Goal: Contribute content: Contribute content

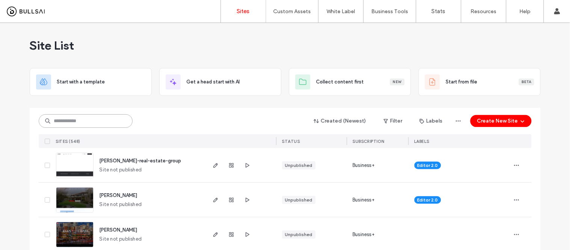
click at [77, 122] on input at bounding box center [86, 121] width 94 height 14
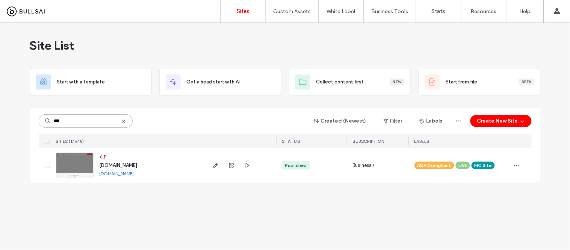
type input "***"
click at [125, 175] on link "www.kwdtc.com" at bounding box center [117, 174] width 35 height 6
click at [68, 166] on img at bounding box center [74, 178] width 37 height 51
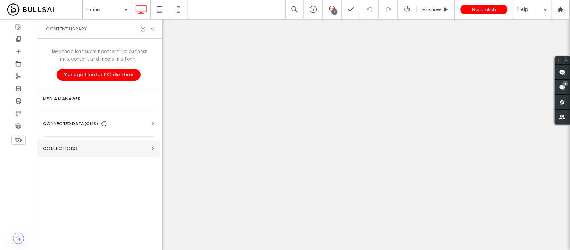
click at [83, 146] on label "Collections" at bounding box center [96, 148] width 106 height 5
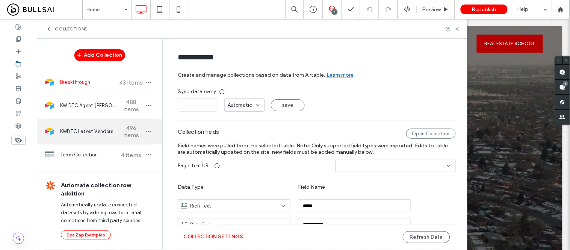
click at [93, 130] on span "KWDTC Latest Vendors" at bounding box center [88, 132] width 56 height 8
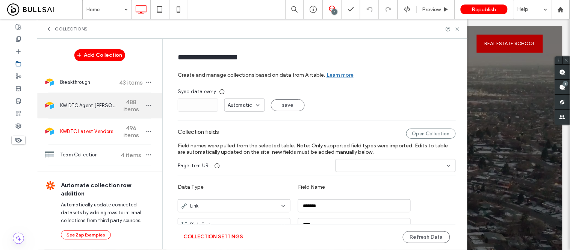
click at [91, 96] on div "KW DTC Agent Roster 488 items" at bounding box center [99, 106] width 125 height 26
type input "**********"
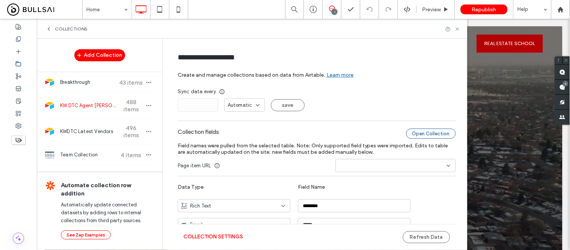
click at [418, 132] on div "Open Collection" at bounding box center [431, 133] width 50 height 10
click at [419, 239] on button "Refresh Data" at bounding box center [426, 237] width 47 height 12
click at [561, 9] on use at bounding box center [560, 9] width 6 height 6
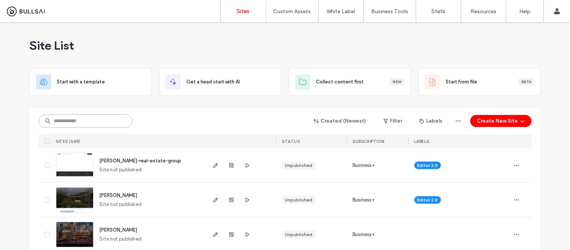
click at [88, 121] on input at bounding box center [86, 121] width 94 height 14
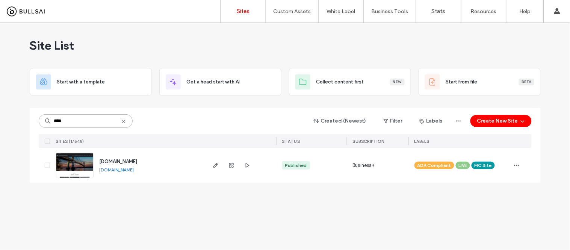
type input "****"
click at [124, 168] on link "www.kwsiny.com" at bounding box center [117, 170] width 35 height 6
click at [76, 164] on img at bounding box center [74, 178] width 37 height 51
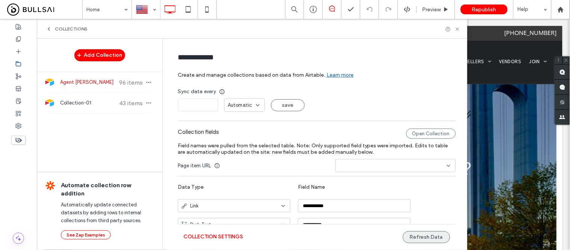
click at [421, 238] on button "Refresh Data" at bounding box center [426, 237] width 47 height 12
click at [455, 28] on icon at bounding box center [458, 29] width 6 height 6
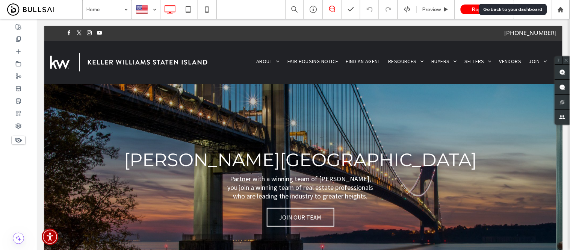
drag, startPoint x: 560, startPoint y: 8, endPoint x: 540, endPoint y: 10, distance: 20.7
click at [560, 8] on use at bounding box center [560, 9] width 6 height 6
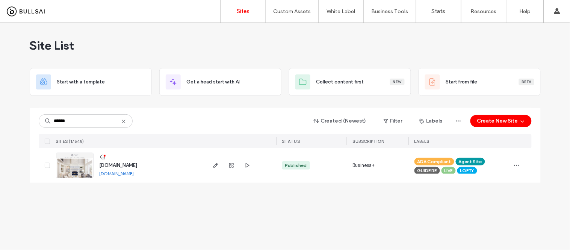
type input "******"
click at [131, 171] on div "www.thebetleygroup.com" at bounding box center [117, 174] width 35 height 6
click at [131, 173] on link "www.thebetleygroup.com" at bounding box center [117, 174] width 35 height 6
click at [74, 171] on img at bounding box center [74, 178] width 37 height 51
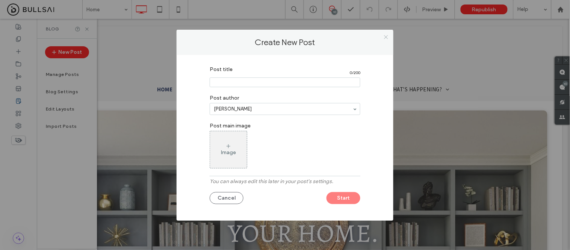
click at [386, 36] on icon at bounding box center [386, 37] width 6 height 6
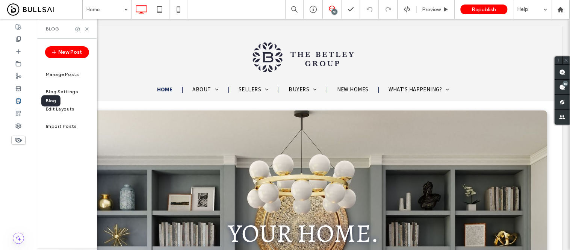
click at [17, 99] on icon at bounding box center [18, 101] width 6 height 6
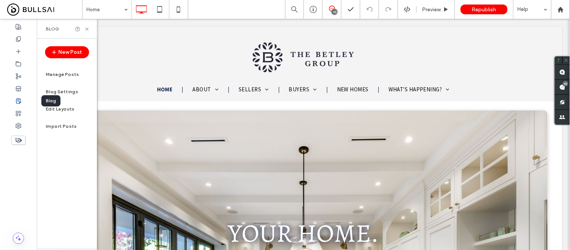
click at [16, 100] on icon at bounding box center [18, 101] width 6 height 6
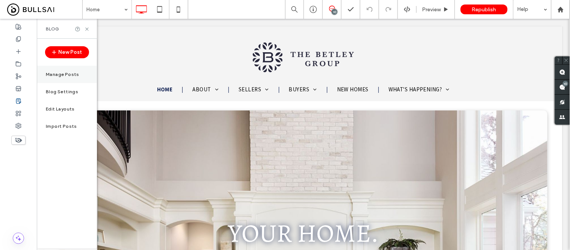
click at [53, 74] on label "Manage Posts" at bounding box center [62, 74] width 33 height 5
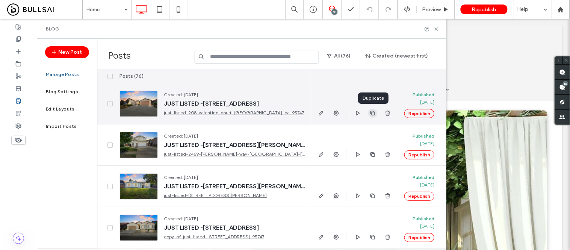
click at [372, 115] on use "button" at bounding box center [372, 112] width 5 height 5
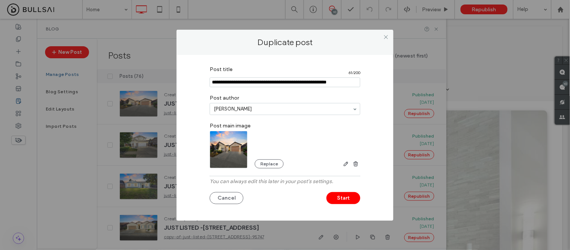
drag, startPoint x: 232, startPoint y: 82, endPoint x: 185, endPoint y: 84, distance: 47.0
click at [185, 84] on div "Post title 61 / 200 Post author Regine Delgado Post main image Replace You can …" at bounding box center [285, 138] width 217 height 166
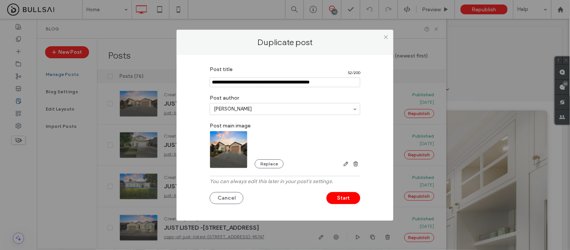
drag, startPoint x: 245, startPoint y: 82, endPoint x: 349, endPoint y: 85, distance: 104.1
click at [349, 85] on input "Post title" at bounding box center [285, 82] width 151 height 10
paste input "**********"
type input "**********"
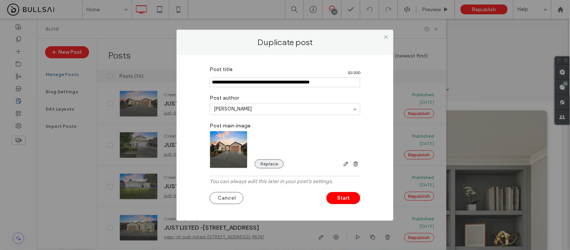
click at [269, 162] on button "Replace" at bounding box center [269, 163] width 29 height 9
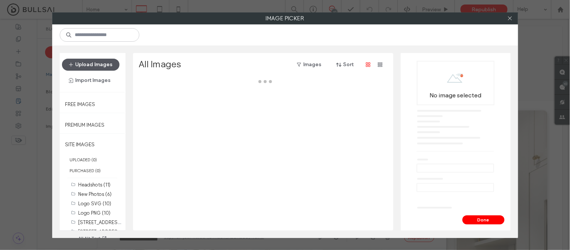
click at [99, 64] on button "Upload Images" at bounding box center [90, 65] width 57 height 12
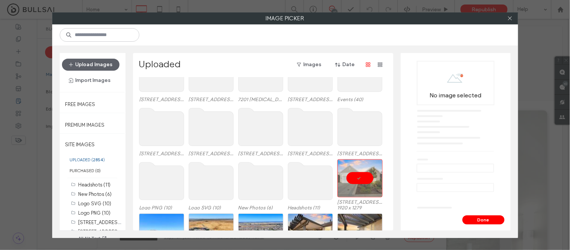
scroll to position [230, 0]
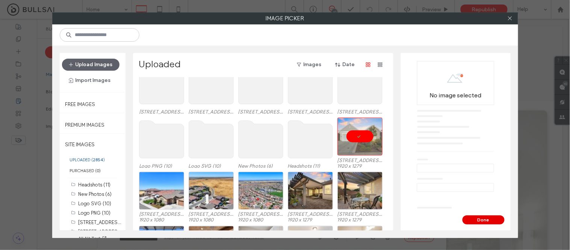
click at [478, 220] on button "Done" at bounding box center [483, 219] width 42 height 9
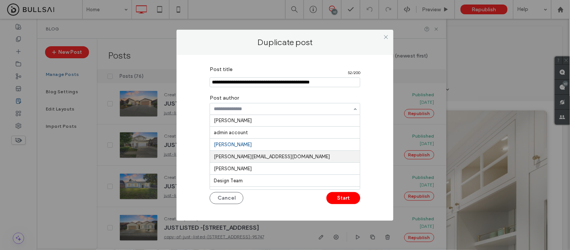
scroll to position [0, 0]
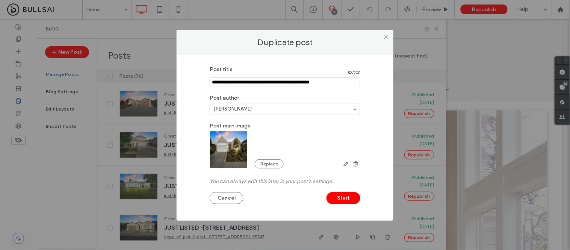
click at [263, 109] on input at bounding box center [283, 108] width 139 height 5
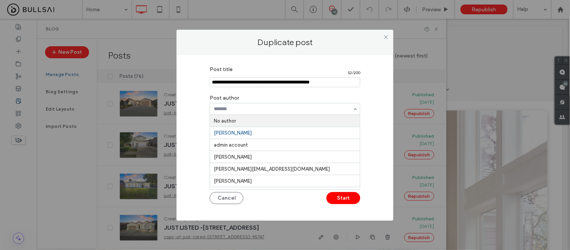
drag, startPoint x: 233, startPoint y: 123, endPoint x: 237, endPoint y: 125, distance: 4.7
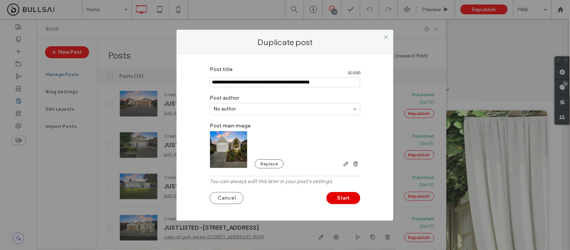
click at [348, 198] on button "Start" at bounding box center [343, 198] width 34 height 12
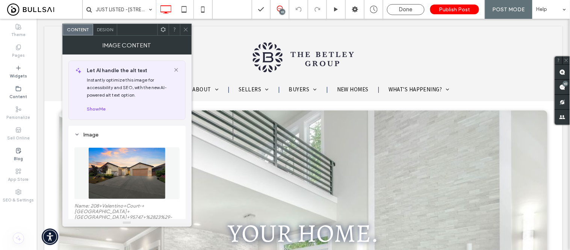
scroll to position [42, 0]
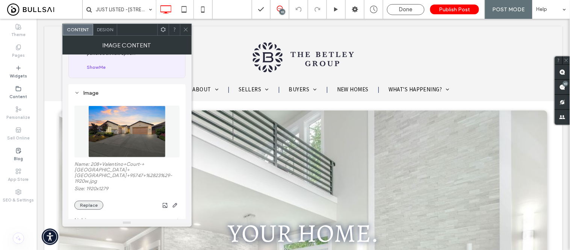
click at [87, 201] on button "Replace" at bounding box center [88, 205] width 29 height 9
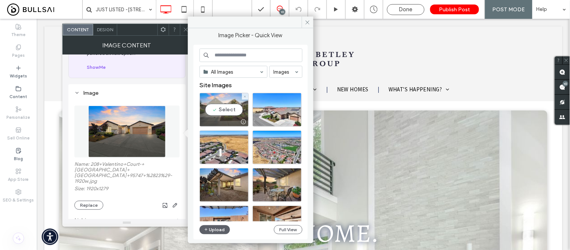
click at [224, 108] on div "Select" at bounding box center [223, 110] width 49 height 34
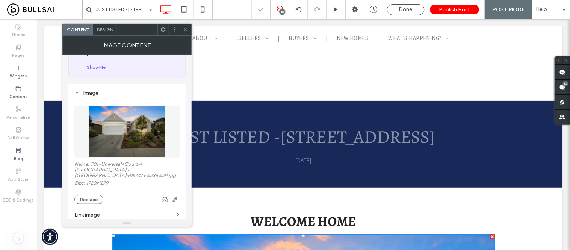
scroll to position [167, 0]
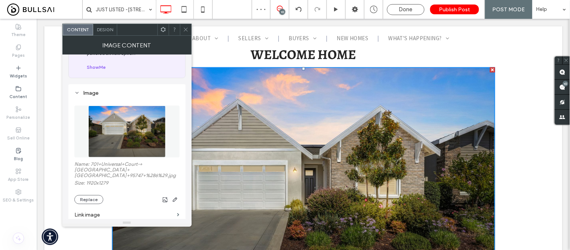
drag, startPoint x: 185, startPoint y: 26, endPoint x: 179, endPoint y: 26, distance: 6.0
click at [185, 26] on span at bounding box center [186, 29] width 6 height 11
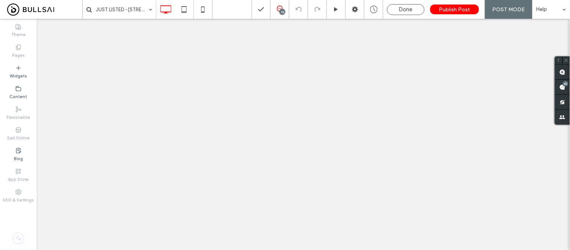
type input "**********"
type input "**"
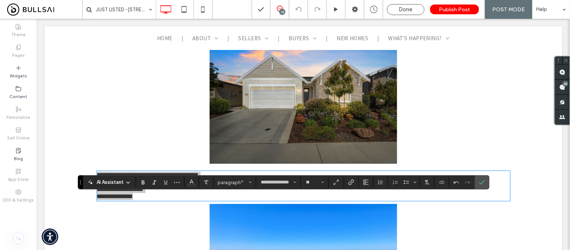
click at [360, 181] on section at bounding box center [366, 182] width 15 height 11
click at [363, 180] on icon "Alignment" at bounding box center [366, 182] width 6 height 6
click at [373, 145] on icon "ui.textEditor.alignment.center" at bounding box center [371, 148] width 6 height 6
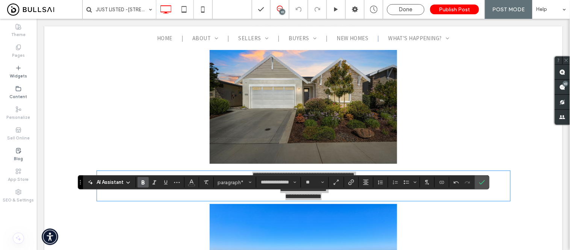
click at [141, 183] on icon "Bold" at bounding box center [143, 182] width 6 height 6
click at [485, 183] on label "Confirm" at bounding box center [481, 182] width 11 height 14
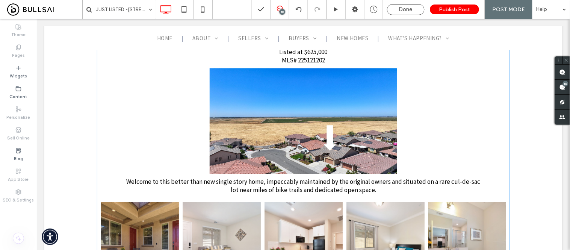
scroll to position [334, 0]
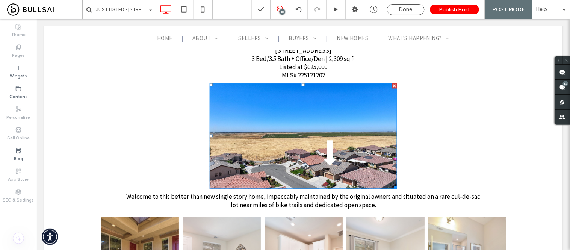
click at [320, 146] on img at bounding box center [303, 136] width 188 height 106
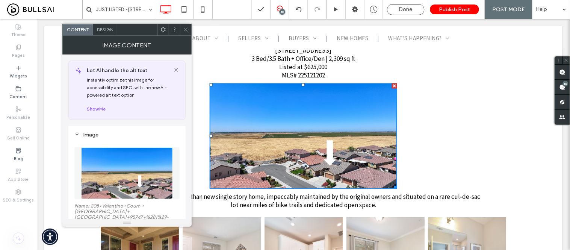
drag, startPoint x: 186, startPoint y: 32, endPoint x: 156, endPoint y: 55, distance: 37.5
click at [186, 32] on icon at bounding box center [186, 30] width 6 height 6
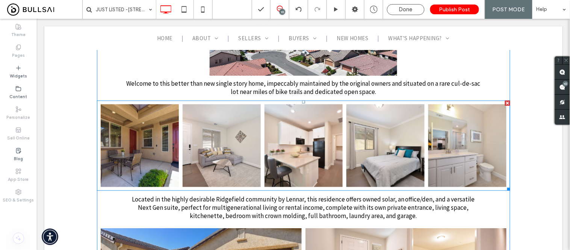
scroll to position [459, 0]
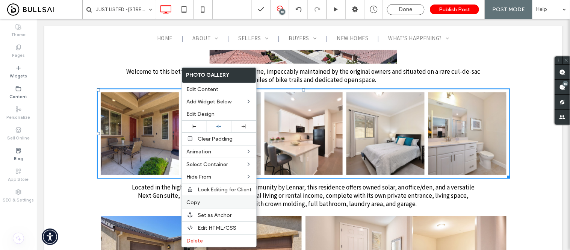
click at [197, 204] on span "Copy" at bounding box center [193, 202] width 14 height 6
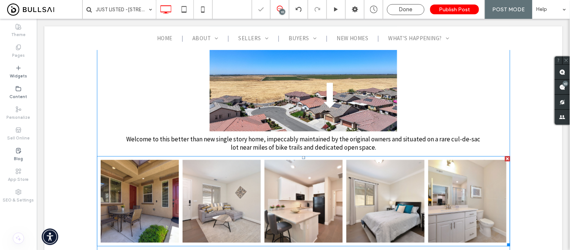
scroll to position [292, 0]
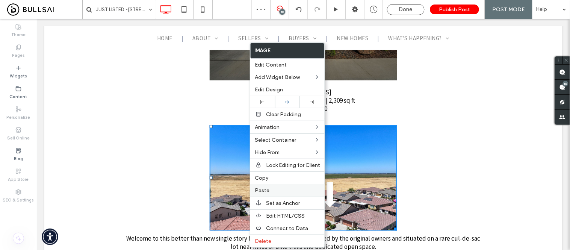
click at [267, 187] on span "Paste" at bounding box center [262, 190] width 15 height 6
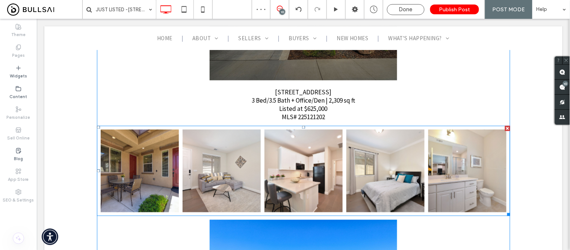
click at [270, 172] on link at bounding box center [303, 170] width 78 height 83
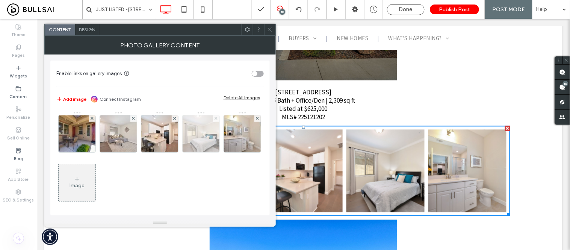
click at [216, 119] on icon at bounding box center [215, 118] width 3 height 3
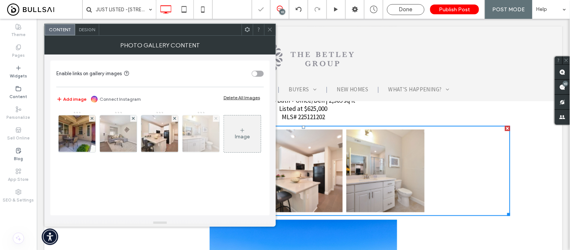
click at [216, 119] on icon at bounding box center [215, 118] width 3 height 3
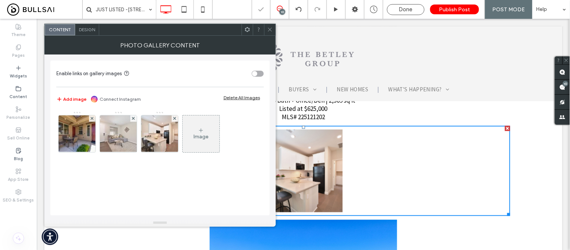
click at [88, 29] on span "Design" at bounding box center [87, 30] width 16 height 6
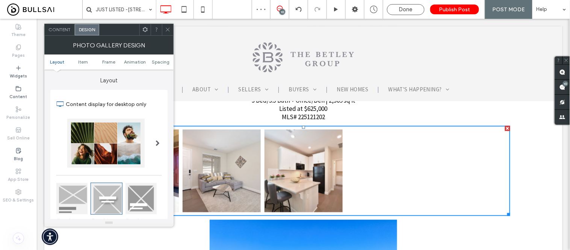
scroll to position [125, 0]
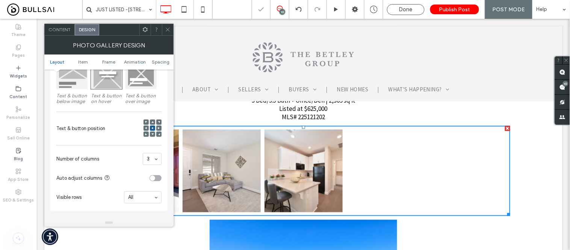
drag, startPoint x: 148, startPoint y: 198, endPoint x: 148, endPoint y: 194, distance: 4.2
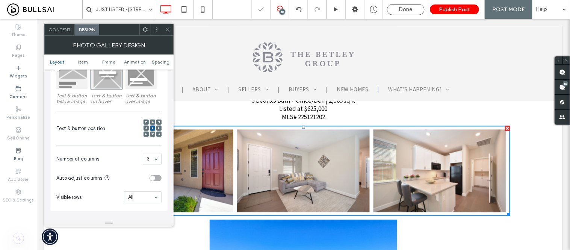
click at [173, 28] on div at bounding box center [167, 29] width 11 height 11
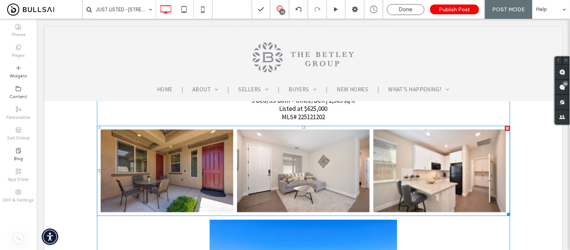
click at [170, 201] on link at bounding box center [166, 170] width 133 height 83
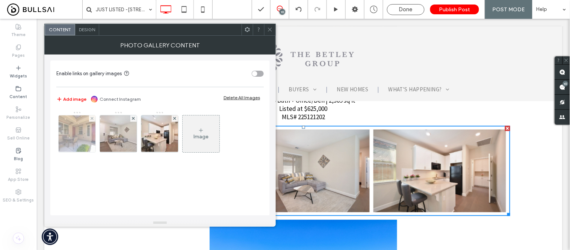
click at [80, 133] on img at bounding box center [77, 133] width 56 height 37
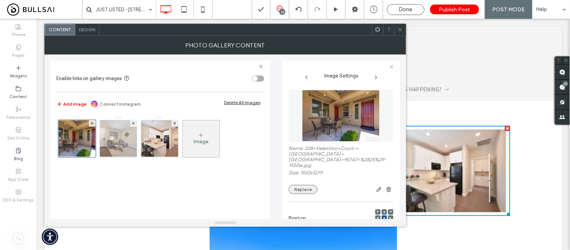
click at [308, 185] on button "Replace" at bounding box center [302, 189] width 29 height 9
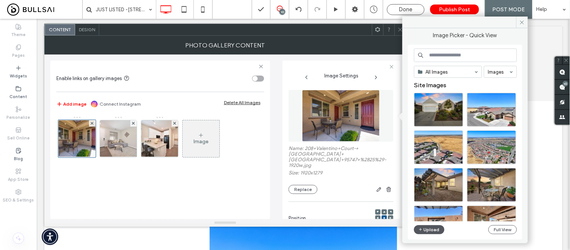
click at [422, 231] on icon "button" at bounding box center [420, 230] width 5 height 6
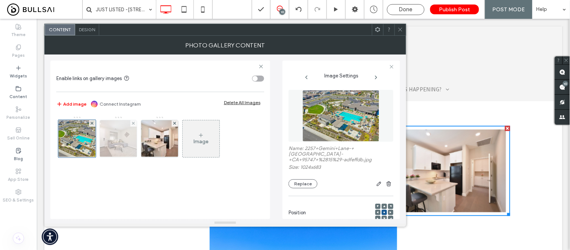
click at [111, 144] on img at bounding box center [119, 138] width 56 height 37
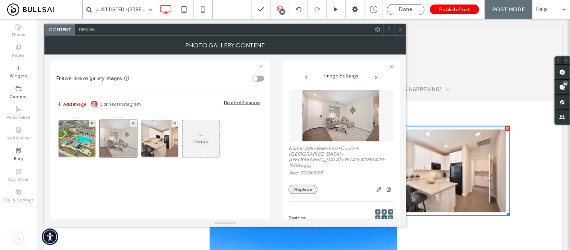
click at [306, 185] on button "Replace" at bounding box center [302, 189] width 29 height 9
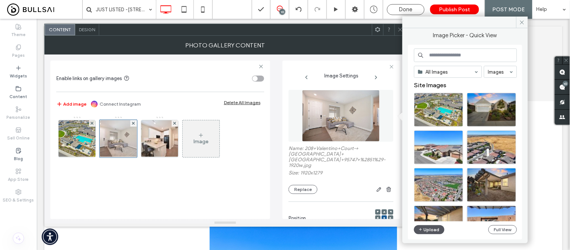
click at [430, 228] on button "Upload" at bounding box center [429, 229] width 31 height 9
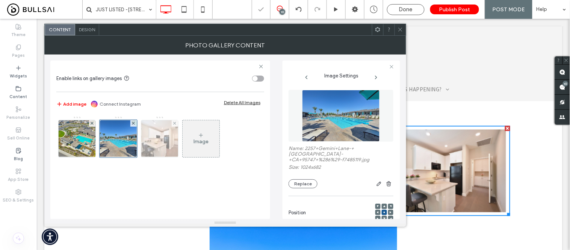
click at [162, 145] on img at bounding box center [160, 138] width 56 height 37
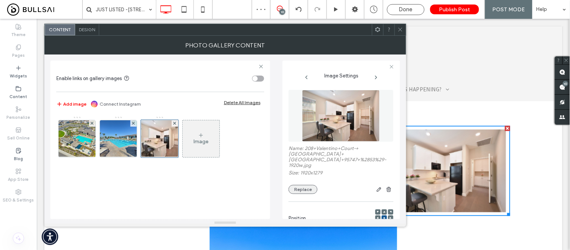
click at [305, 185] on button "Replace" at bounding box center [302, 189] width 29 height 9
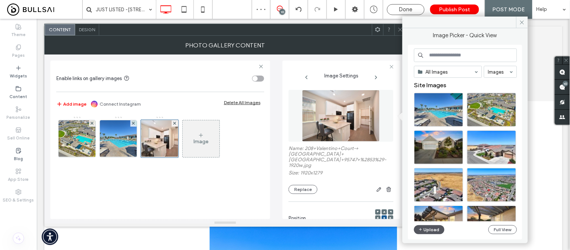
click at [429, 227] on button "Upload" at bounding box center [429, 229] width 31 height 9
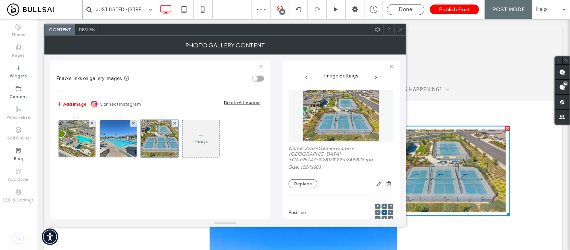
drag, startPoint x: 371, startPoint y: 37, endPoint x: 404, endPoint y: 44, distance: 33.7
click at [400, 29] on icon at bounding box center [400, 30] width 6 height 6
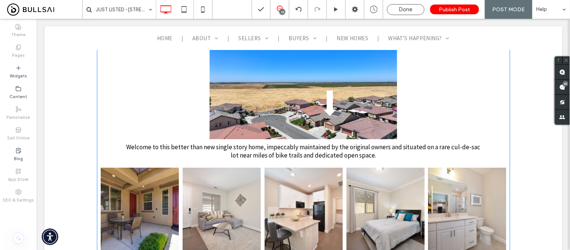
scroll to position [459, 0]
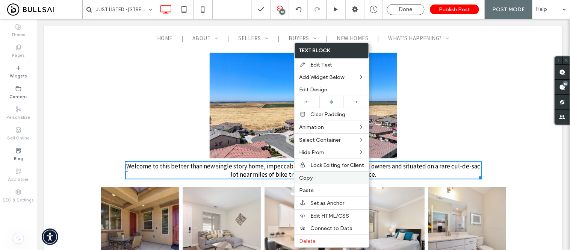
click at [311, 177] on span "Copy" at bounding box center [306, 178] width 14 height 6
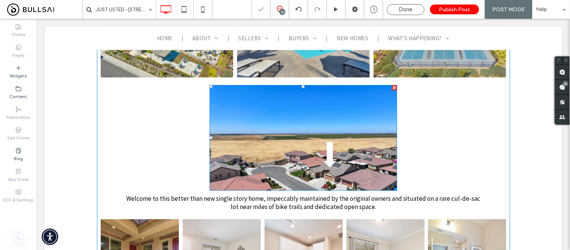
scroll to position [417, 0]
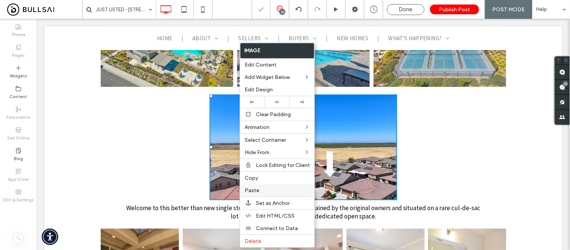
click at [253, 187] on span "Paste" at bounding box center [252, 190] width 15 height 6
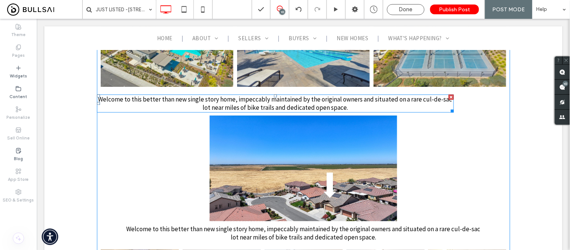
click at [165, 111] on span "Welcome to this better than new single story home, impeccably maintained by the…" at bounding box center [275, 103] width 354 height 17
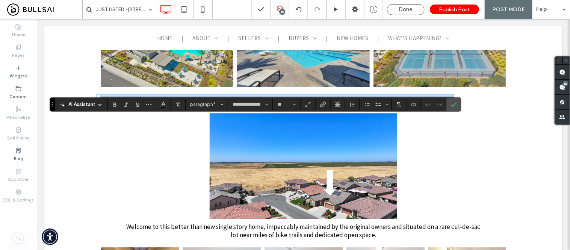
scroll to position [0, 0]
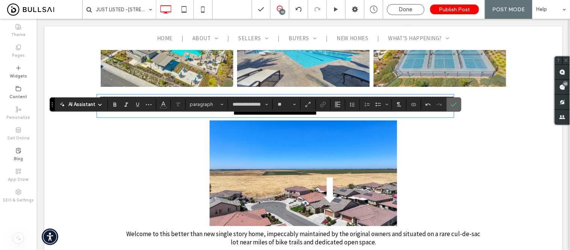
drag, startPoint x: 452, startPoint y: 104, endPoint x: 253, endPoint y: 96, distance: 199.3
click at [452, 104] on icon "Confirm" at bounding box center [454, 104] width 6 height 6
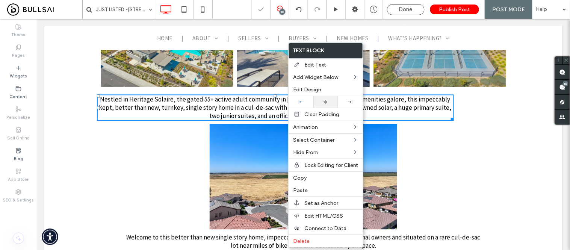
click at [325, 102] on use at bounding box center [325, 101] width 5 height 3
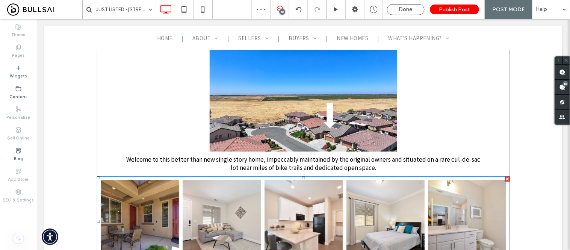
scroll to position [417, 0]
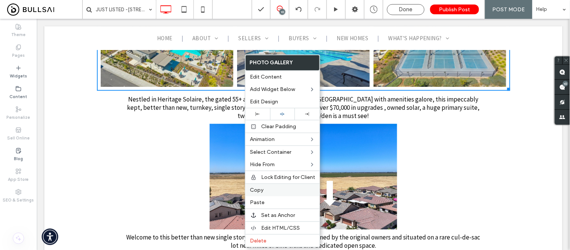
click at [257, 188] on span "Copy" at bounding box center [257, 190] width 14 height 6
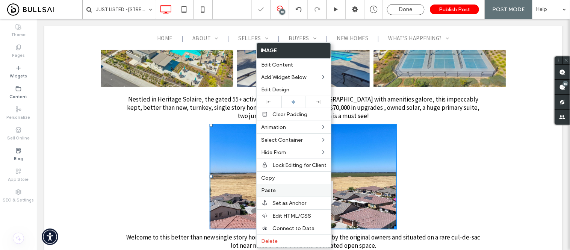
click at [276, 190] on label "Paste" at bounding box center [293, 190] width 65 height 6
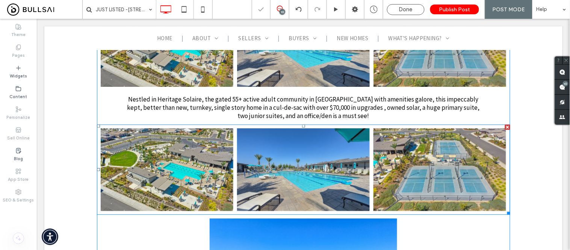
click at [237, 179] on link at bounding box center [303, 169] width 133 height 83
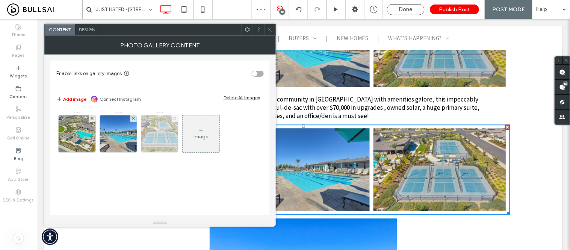
click at [175, 118] on use at bounding box center [174, 118] width 3 height 3
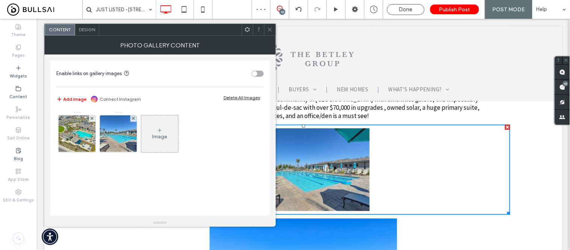
click at [86, 26] on div "Design" at bounding box center [87, 29] width 24 height 11
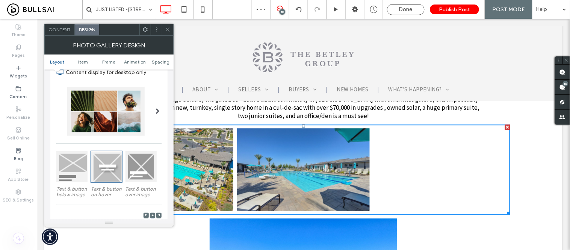
scroll to position [125, 0]
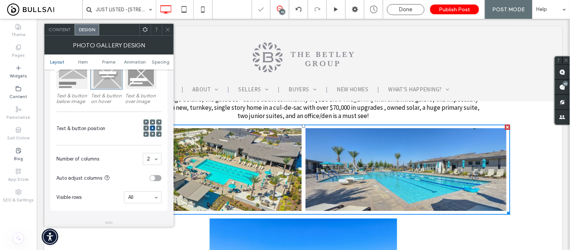
click at [163, 29] on div at bounding box center [167, 29] width 11 height 11
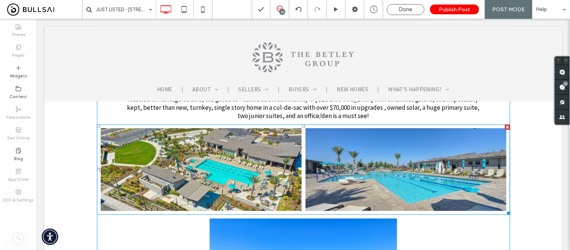
click at [236, 201] on link at bounding box center [200, 169] width 201 height 83
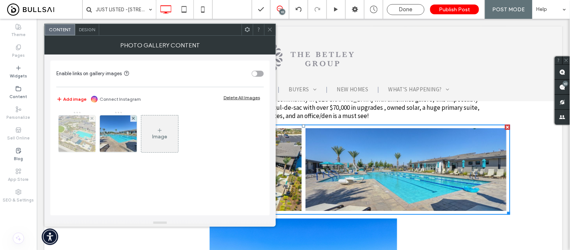
click at [77, 133] on img at bounding box center [77, 133] width 56 height 37
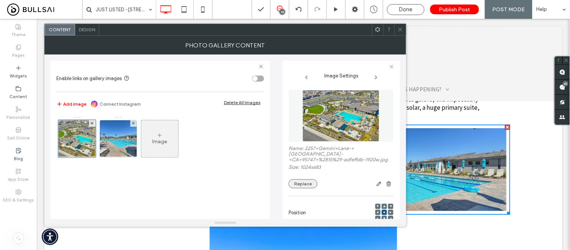
click at [310, 184] on button "Replace" at bounding box center [302, 183] width 29 height 9
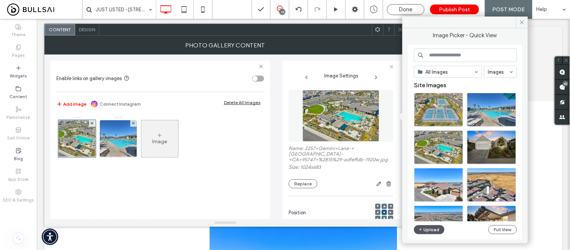
click at [420, 231] on icon "button" at bounding box center [420, 230] width 5 height 6
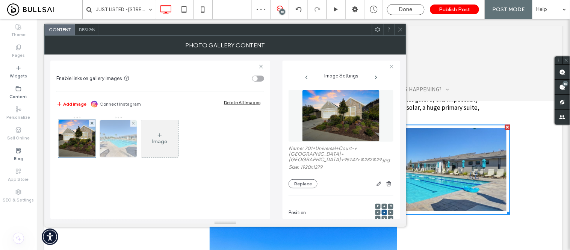
click at [108, 143] on img at bounding box center [119, 138] width 56 height 37
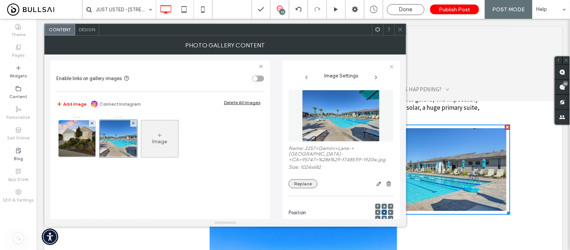
click at [306, 179] on button "Replace" at bounding box center [302, 183] width 29 height 9
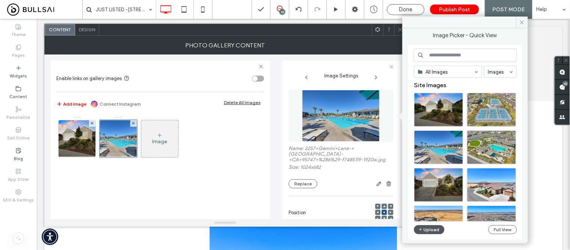
click at [421, 227] on icon "button" at bounding box center [420, 230] width 5 height 6
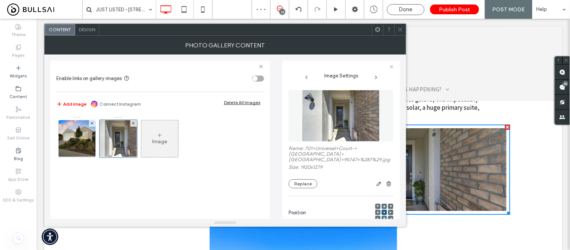
click at [401, 29] on icon at bounding box center [400, 30] width 6 height 6
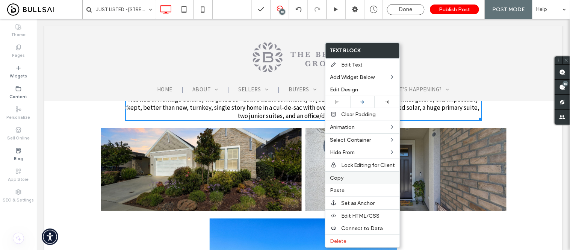
click at [340, 178] on span "Copy" at bounding box center [337, 178] width 14 height 6
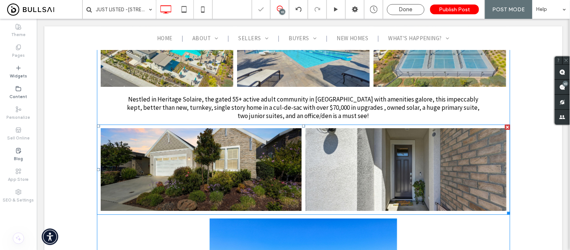
scroll to position [501, 0]
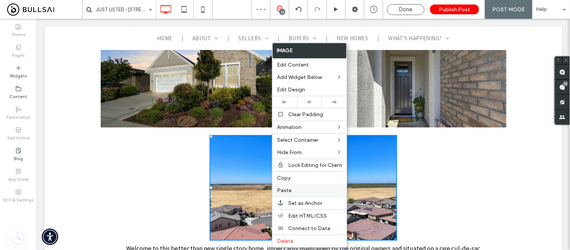
click at [287, 190] on span "Paste" at bounding box center [284, 190] width 15 height 6
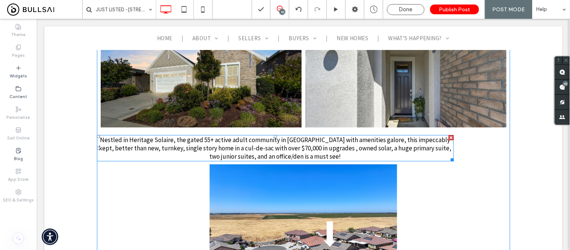
click at [210, 160] on span "Nestled in Heritage Solaire, the gated 55+ active adult community in Roseville …" at bounding box center [275, 147] width 352 height 25
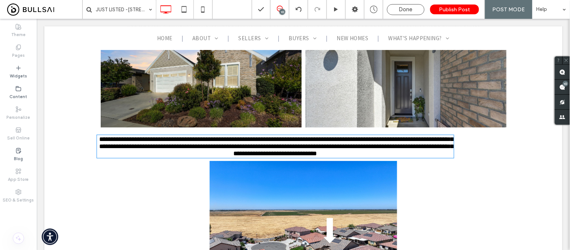
type input "**********"
type input "**"
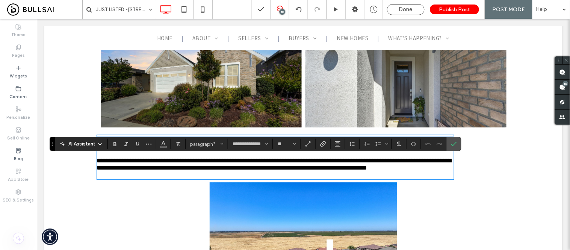
scroll to position [0, 0]
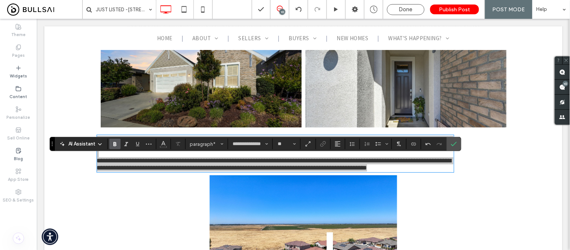
click at [113, 144] on use "Bold" at bounding box center [114, 144] width 3 height 4
click at [115, 143] on use "Bold" at bounding box center [114, 144] width 3 height 4
click at [128, 171] on span "**********" at bounding box center [274, 164] width 355 height 14
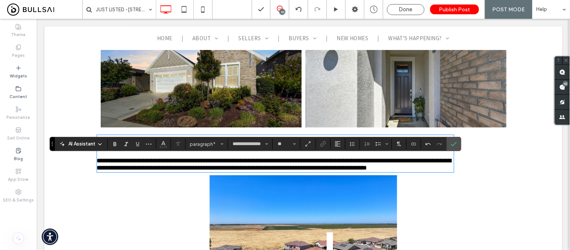
click at [286, 171] on span "**********" at bounding box center [274, 164] width 355 height 14
click at [341, 143] on button "Alignment" at bounding box center [337, 144] width 11 height 11
click at [344, 168] on icon "ui.textEditor.alignment.center" at bounding box center [343, 167] width 6 height 6
drag, startPoint x: 452, startPoint y: 144, endPoint x: 411, endPoint y: 130, distance: 43.7
click at [452, 144] on icon "Confirm" at bounding box center [454, 144] width 6 height 6
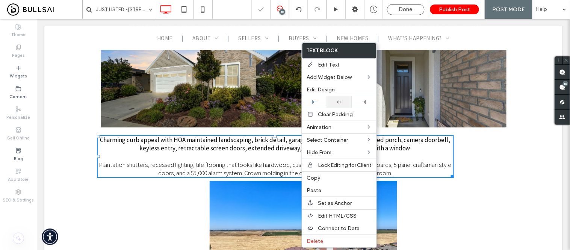
click at [338, 100] on icon at bounding box center [339, 102] width 5 height 5
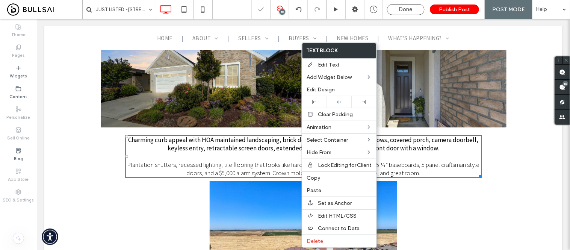
drag, startPoint x: 480, startPoint y: 205, endPoint x: 444, endPoint y: 187, distance: 41.2
click at [444, 177] on span "Plantation shutters, recessed lighting, tile flooring that looks like hardwood,…" at bounding box center [303, 168] width 353 height 17
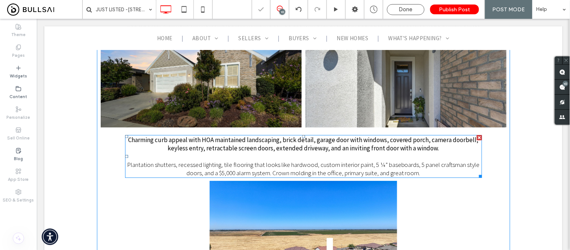
click at [388, 160] on p at bounding box center [303, 156] width 357 height 8
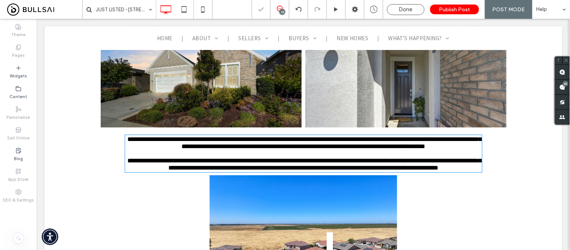
type input "**********"
type input "**"
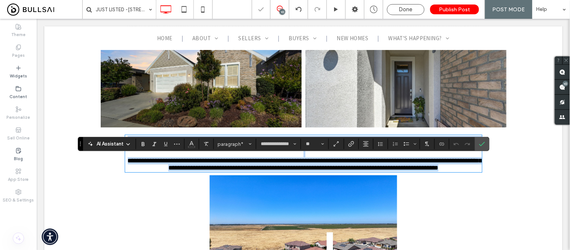
click at [432, 171] on p "**********" at bounding box center [303, 164] width 357 height 14
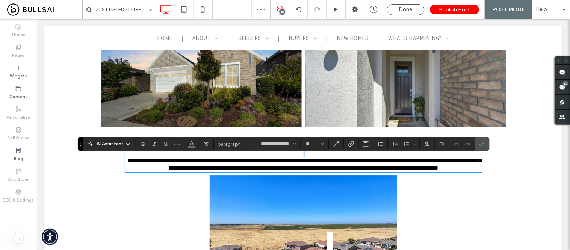
drag, startPoint x: 421, startPoint y: 193, endPoint x: 115, endPoint y: 185, distance: 305.9
click at [402, 171] on span "**********" at bounding box center [304, 164] width 354 height 14
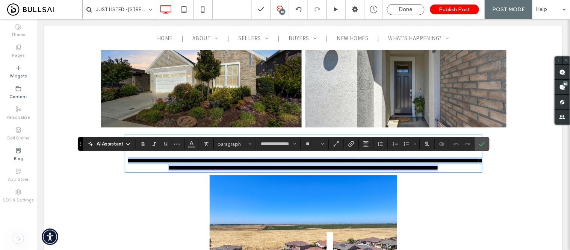
drag, startPoint x: 426, startPoint y: 193, endPoint x: 118, endPoint y: 184, distance: 307.4
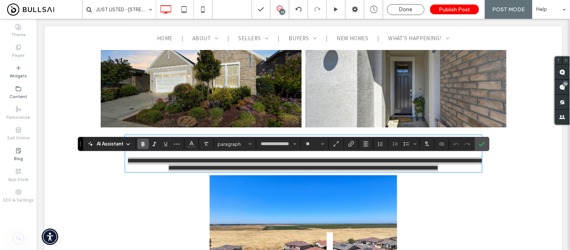
click at [144, 144] on use "Bold" at bounding box center [143, 144] width 3 height 4
click at [159, 171] on span "**********" at bounding box center [304, 164] width 354 height 14
drag, startPoint x: 482, startPoint y: 142, endPoint x: 445, endPoint y: 123, distance: 41.7
click at [482, 142] on icon "Confirm" at bounding box center [482, 144] width 6 height 6
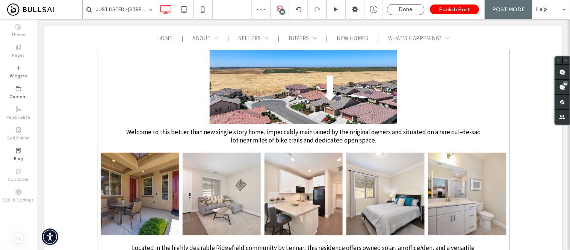
scroll to position [667, 0]
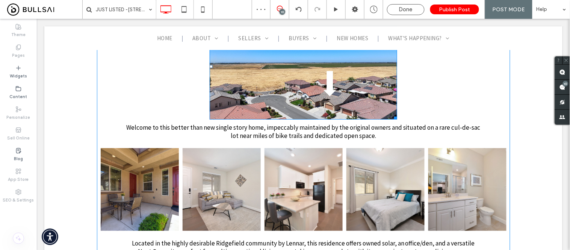
click at [304, 98] on img at bounding box center [303, 67] width 188 height 106
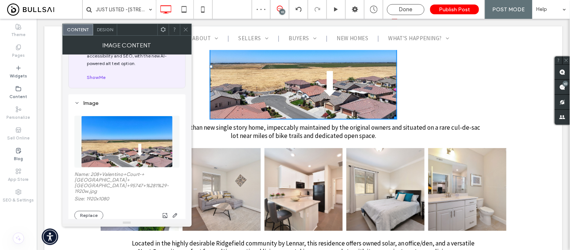
scroll to position [83, 0]
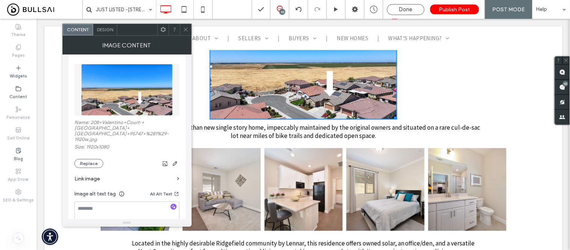
click at [83, 149] on div "Name: 208+Valentino+Court-+Roseville+CA+95747+%281%29-1920w.jpg Size: 1920x1080…" at bounding box center [126, 143] width 105 height 48
click at [88, 159] on button "Replace" at bounding box center [88, 163] width 29 height 9
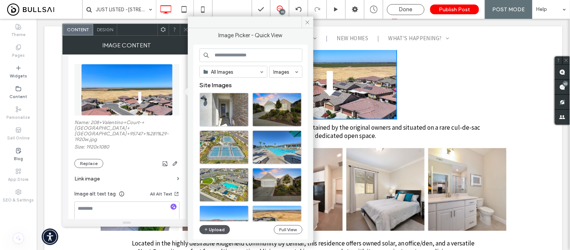
click at [220, 228] on button "Upload" at bounding box center [214, 229] width 31 height 9
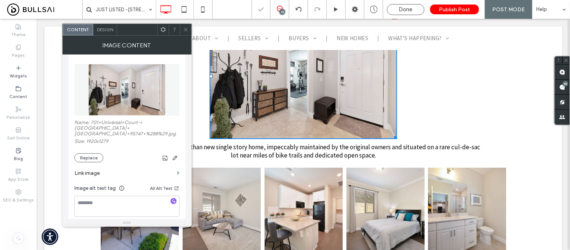
click at [188, 29] on icon at bounding box center [186, 30] width 6 height 6
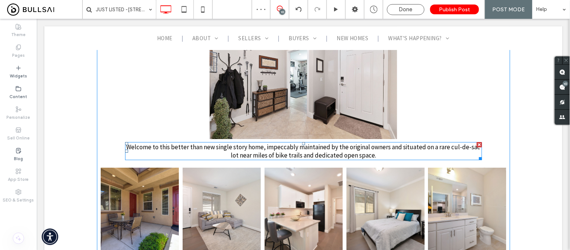
click at [261, 159] on span "Welcome to this better than new single story home, impeccably maintained by the…" at bounding box center [303, 150] width 354 height 17
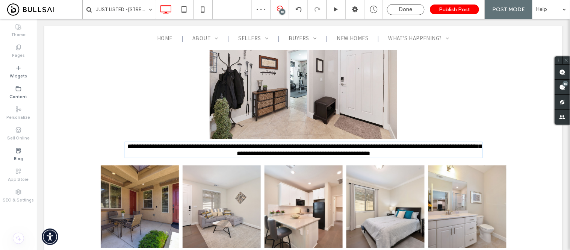
type input "**********"
type input "**"
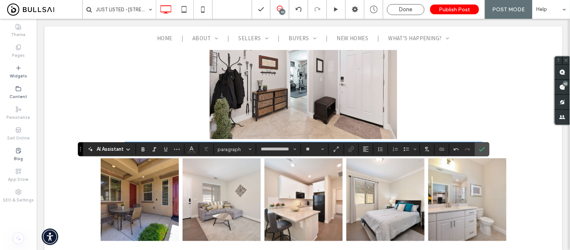
scroll to position [0, 0]
click at [483, 148] on icon "Confirm" at bounding box center [482, 149] width 6 height 6
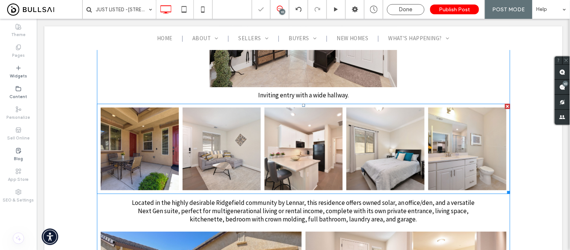
scroll to position [751, 0]
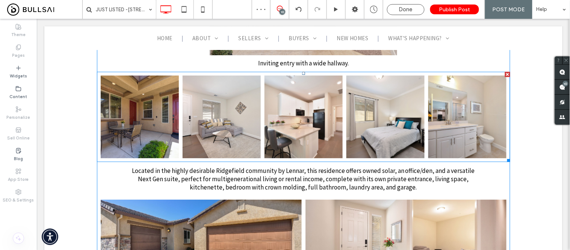
click at [331, 156] on link at bounding box center [303, 116] width 78 height 83
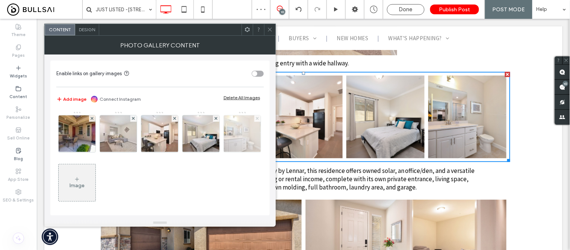
click at [256, 120] on use at bounding box center [257, 118] width 3 height 3
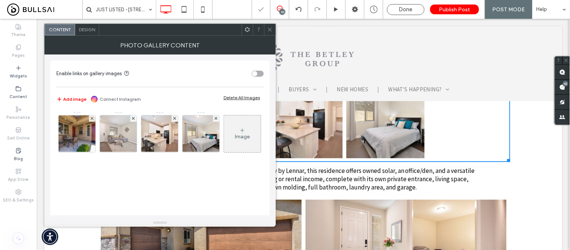
click at [89, 29] on span "Design" at bounding box center [87, 30] width 16 height 6
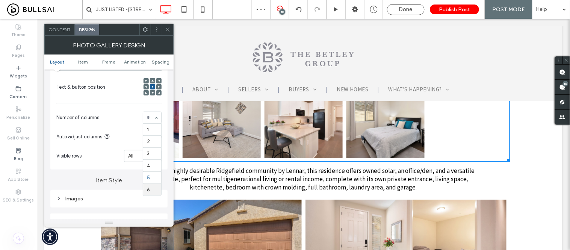
scroll to position [167, 0]
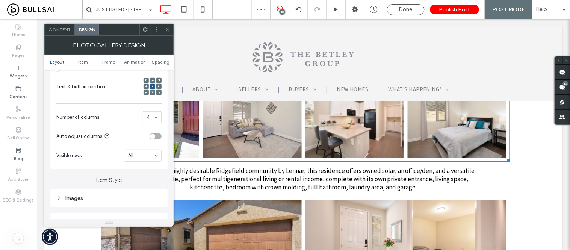
click at [165, 31] on icon at bounding box center [168, 30] width 6 height 6
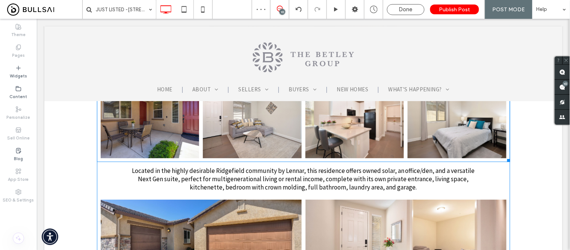
click at [145, 141] on link at bounding box center [149, 116] width 99 height 83
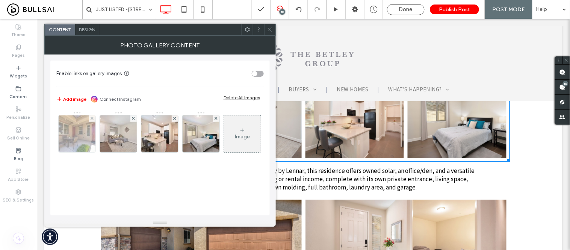
click at [87, 143] on img at bounding box center [77, 133] width 56 height 37
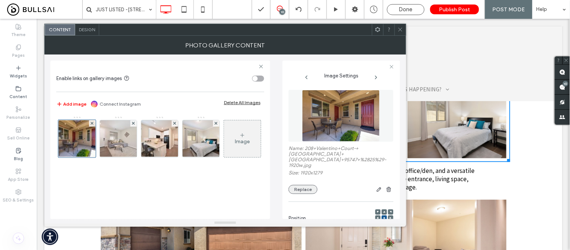
click at [312, 185] on button "Replace" at bounding box center [302, 189] width 29 height 9
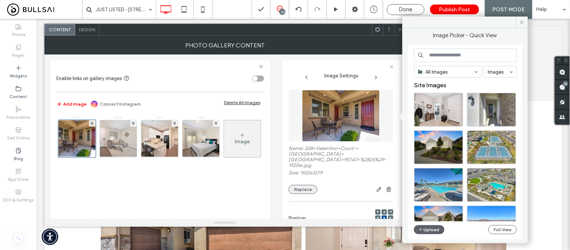
click at [302, 186] on button "Replace" at bounding box center [302, 189] width 29 height 9
click at [423, 229] on button "Upload" at bounding box center [429, 229] width 31 height 9
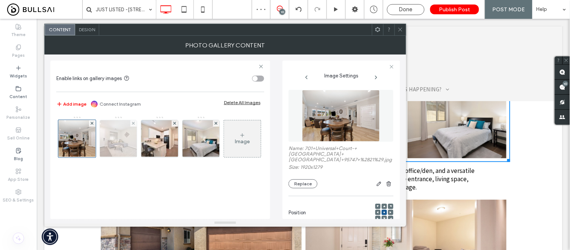
click at [119, 133] on img at bounding box center [119, 138] width 56 height 37
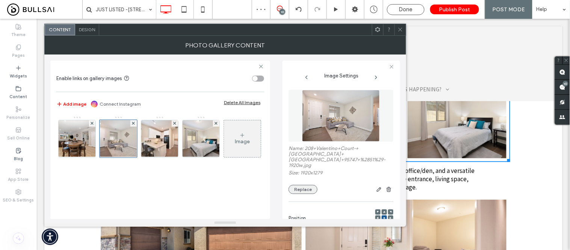
click at [305, 185] on button "Replace" at bounding box center [302, 189] width 29 height 9
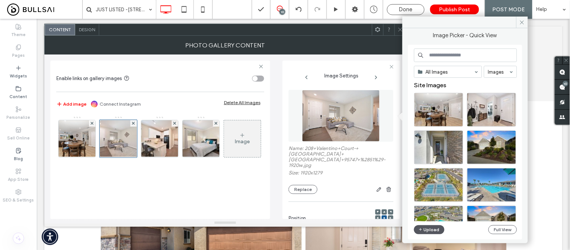
click at [433, 228] on button "Upload" at bounding box center [429, 229] width 31 height 9
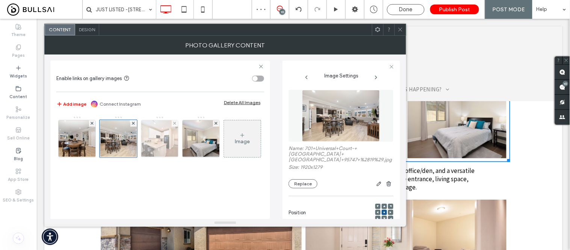
click at [175, 143] on img at bounding box center [160, 138] width 56 height 37
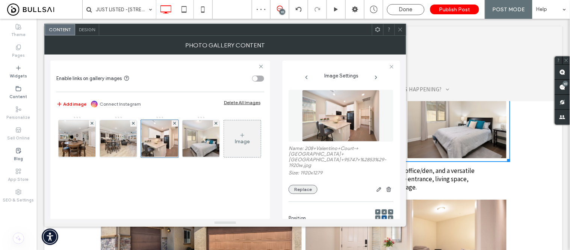
click at [305, 186] on button "Replace" at bounding box center [302, 189] width 29 height 9
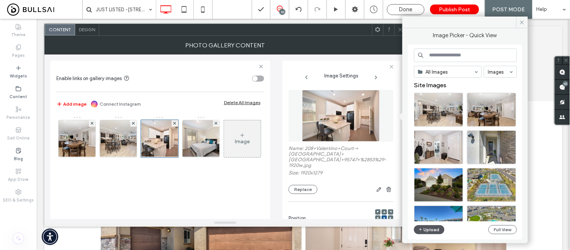
click at [423, 231] on button "Upload" at bounding box center [429, 229] width 31 height 9
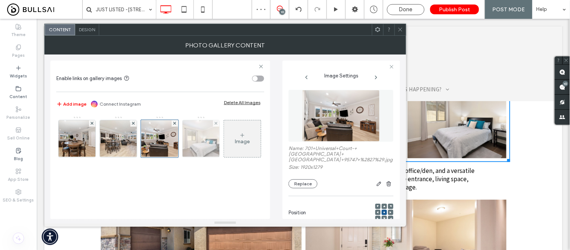
click at [206, 143] on img at bounding box center [201, 138] width 56 height 37
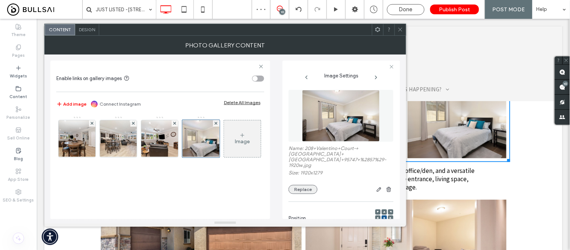
click at [309, 185] on button "Replace" at bounding box center [302, 189] width 29 height 9
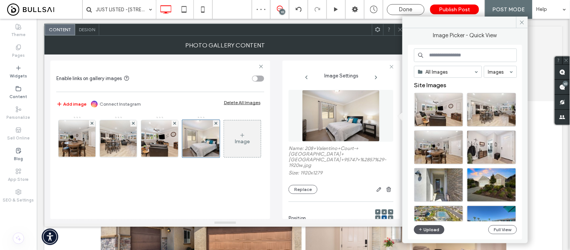
click at [425, 226] on button "Upload" at bounding box center [429, 229] width 31 height 9
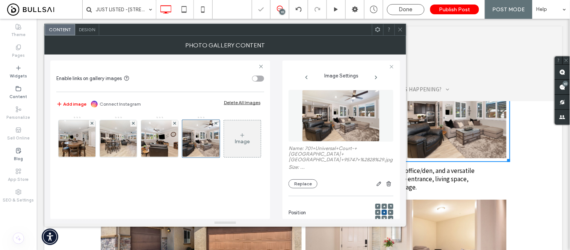
click at [398, 29] on icon at bounding box center [400, 30] width 6 height 6
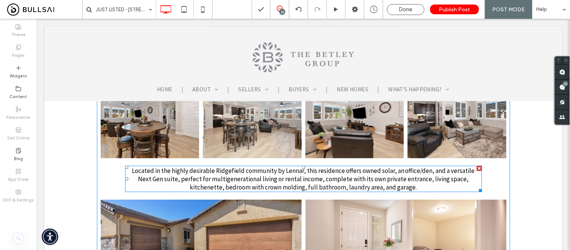
click at [291, 191] on span "Located in the highly desirable Ridgefield community by Lennar, this residence …" at bounding box center [302, 178] width 343 height 25
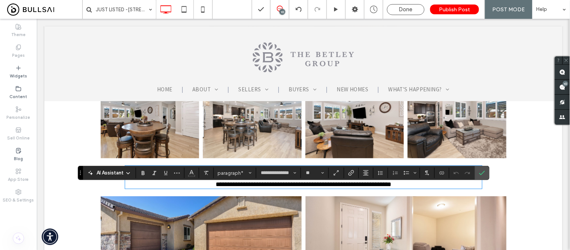
scroll to position [0, 0]
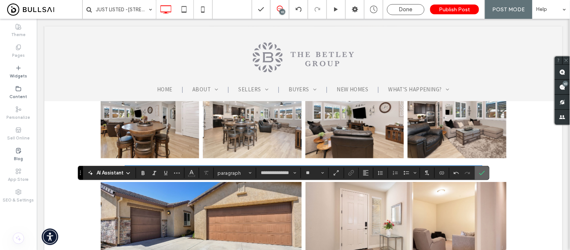
drag, startPoint x: 479, startPoint y: 172, endPoint x: 421, endPoint y: 160, distance: 59.1
click at [479, 172] on icon "Confirm" at bounding box center [482, 173] width 6 height 6
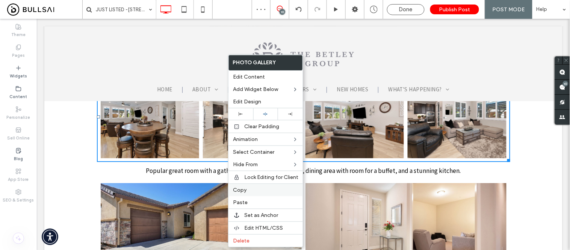
click at [248, 190] on label "Copy" at bounding box center [265, 190] width 65 height 6
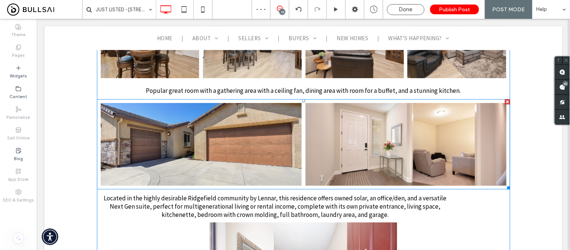
scroll to position [835, 0]
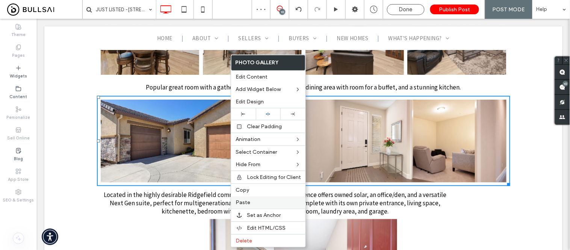
click at [252, 199] on label "Paste" at bounding box center [268, 202] width 65 height 6
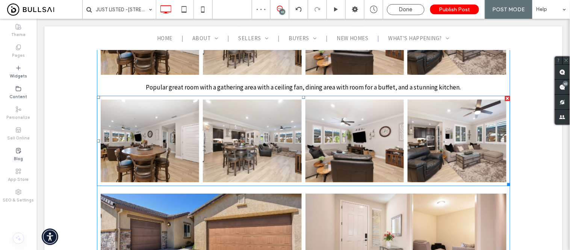
click at [181, 157] on link at bounding box center [149, 140] width 99 height 83
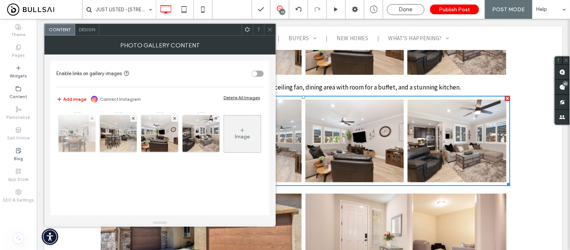
click at [80, 133] on img at bounding box center [77, 133] width 56 height 37
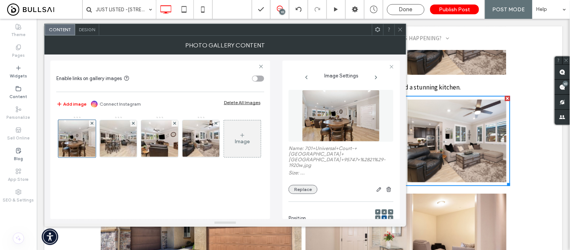
click at [300, 185] on button "Replace" at bounding box center [302, 189] width 29 height 9
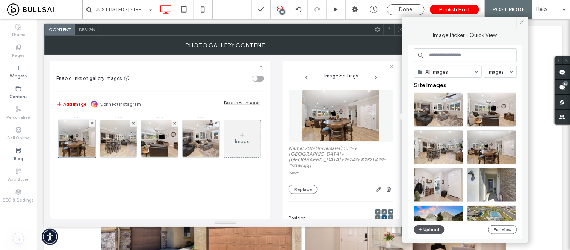
click at [431, 228] on button "Upload" at bounding box center [429, 229] width 31 height 9
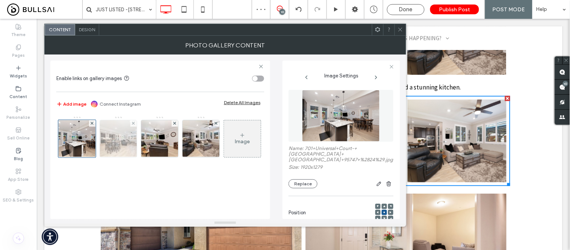
click at [115, 148] on img at bounding box center [119, 138] width 56 height 37
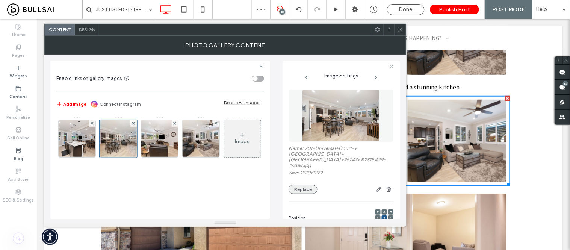
click at [302, 185] on button "Replace" at bounding box center [302, 189] width 29 height 9
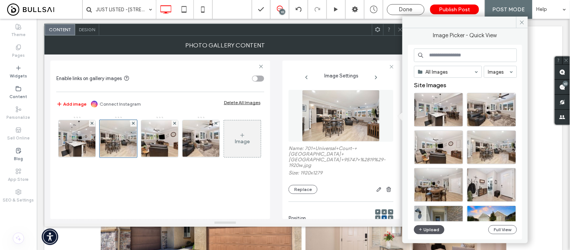
click at [427, 230] on button "Upload" at bounding box center [429, 229] width 31 height 9
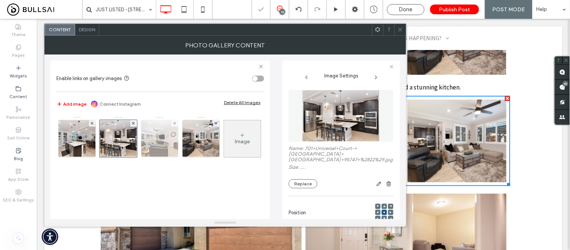
click at [166, 140] on img at bounding box center [160, 138] width 56 height 37
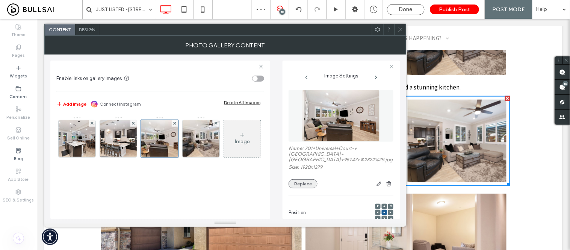
click at [306, 181] on button "Replace" at bounding box center [302, 183] width 29 height 9
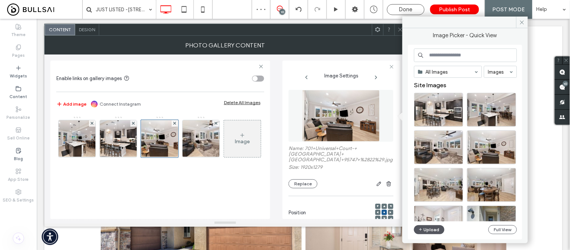
click at [430, 231] on button "Upload" at bounding box center [429, 229] width 31 height 9
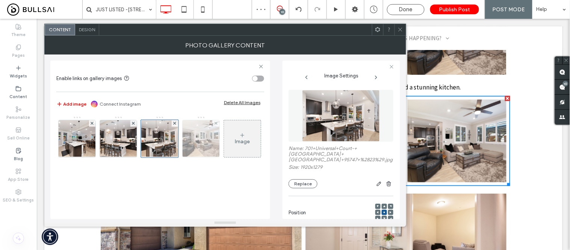
click at [211, 148] on img at bounding box center [201, 138] width 56 height 37
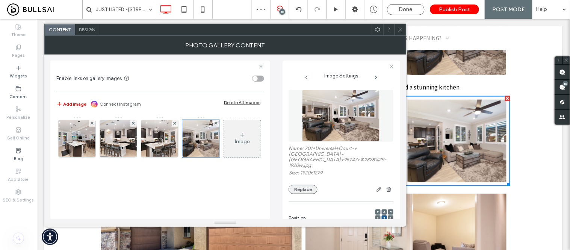
click at [304, 185] on button "Replace" at bounding box center [302, 189] width 29 height 9
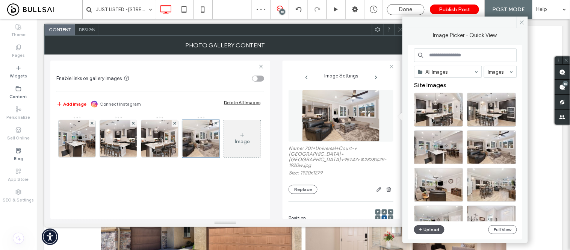
click at [429, 231] on button "Upload" at bounding box center [429, 229] width 31 height 9
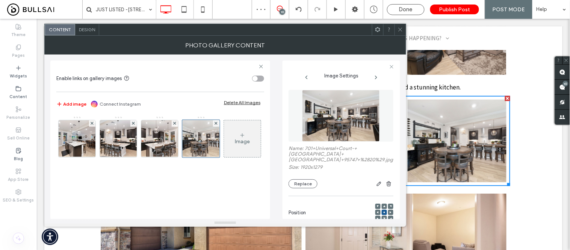
click at [400, 29] on icon at bounding box center [400, 30] width 6 height 6
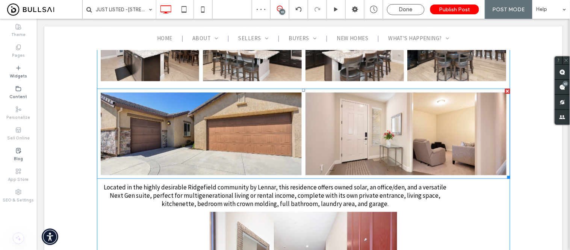
scroll to position [960, 0]
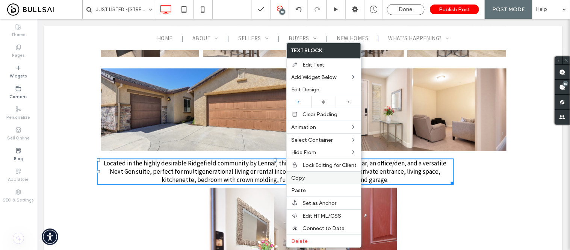
click at [307, 176] on label "Copy" at bounding box center [323, 178] width 65 height 6
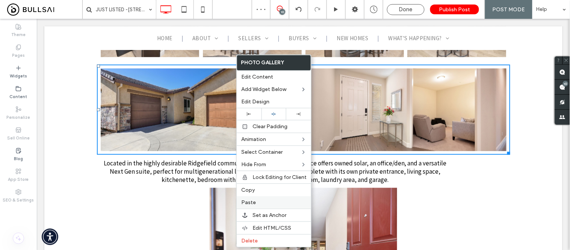
click at [257, 203] on label "Paste" at bounding box center [273, 202] width 65 height 6
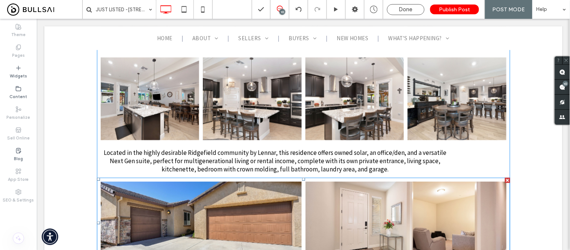
scroll to position [876, 0]
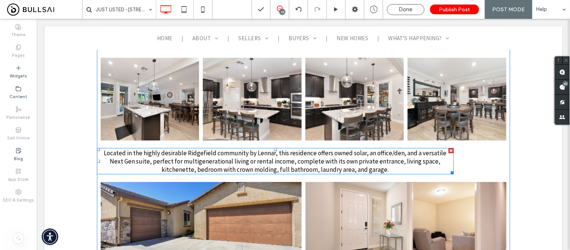
click at [280, 173] on span "Located in the highly desirable Ridgefield community by Lennar, this residence …" at bounding box center [274, 160] width 343 height 25
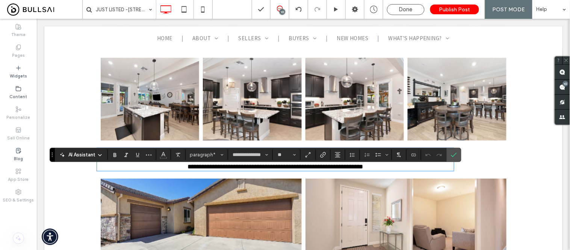
scroll to position [0, 0]
click at [456, 154] on use "Confirm" at bounding box center [454, 155] width 6 height 5
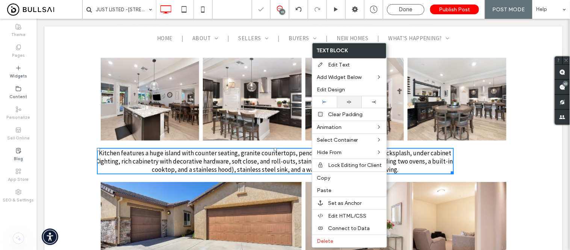
click at [351, 103] on icon at bounding box center [349, 102] width 5 height 5
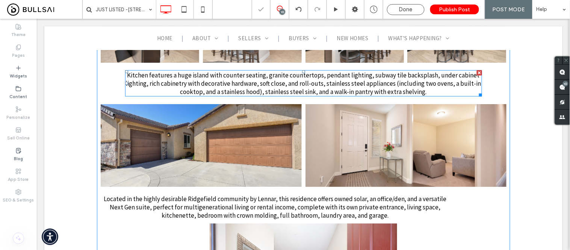
scroll to position [960, 0]
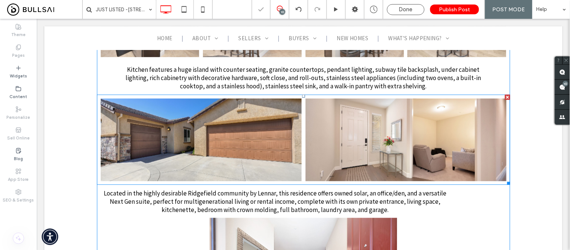
click at [205, 154] on link at bounding box center [200, 139] width 201 height 83
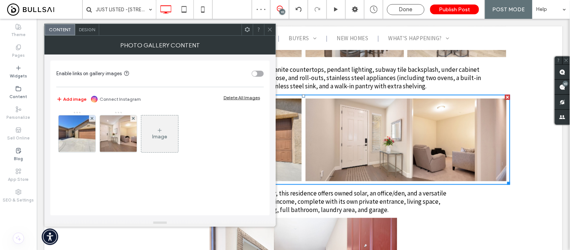
click at [160, 133] on icon at bounding box center [160, 130] width 6 height 6
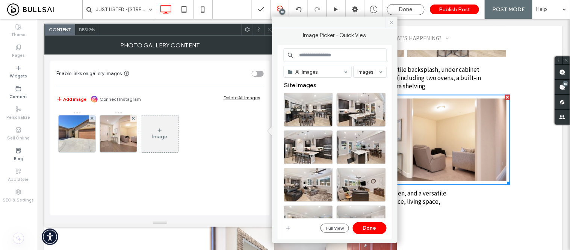
drag, startPoint x: 390, startPoint y: 20, endPoint x: 103, endPoint y: 4, distance: 287.1
click at [390, 20] on icon at bounding box center [392, 23] width 6 height 6
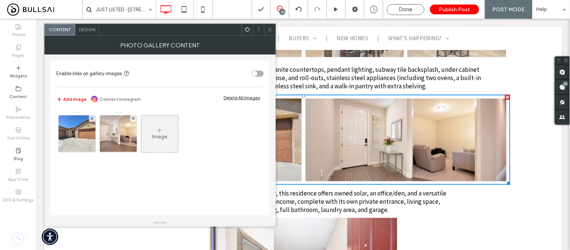
click at [87, 29] on span "Design" at bounding box center [87, 30] width 16 height 6
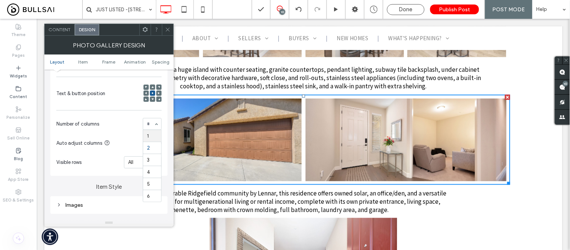
scroll to position [167, 0]
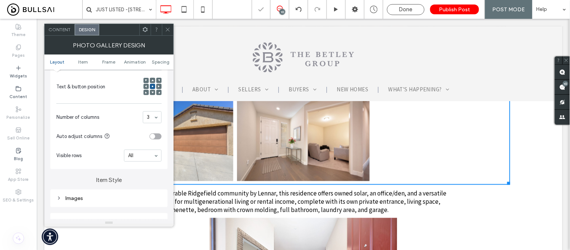
click at [64, 28] on span "Content" at bounding box center [59, 30] width 22 height 6
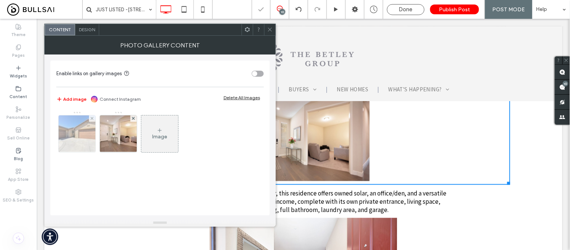
click at [78, 136] on img at bounding box center [77, 133] width 56 height 37
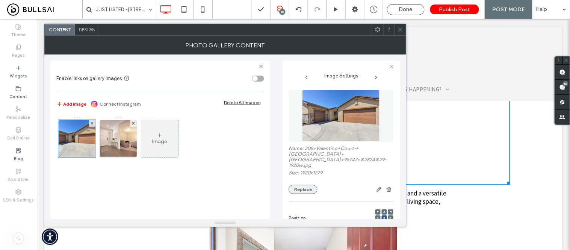
click at [307, 185] on button "Replace" at bounding box center [302, 189] width 29 height 9
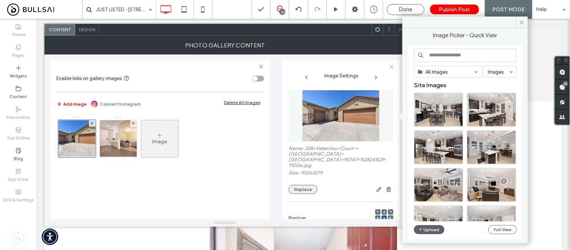
click at [297, 185] on button "Replace" at bounding box center [302, 189] width 29 height 9
click at [429, 228] on button "Upload" at bounding box center [429, 229] width 31 height 9
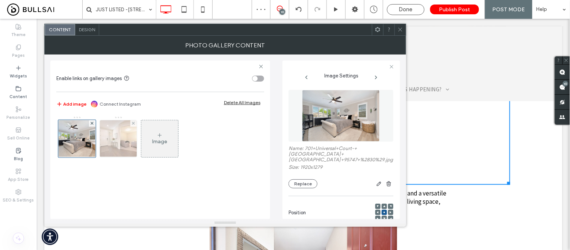
click at [119, 133] on img at bounding box center [119, 138] width 56 height 37
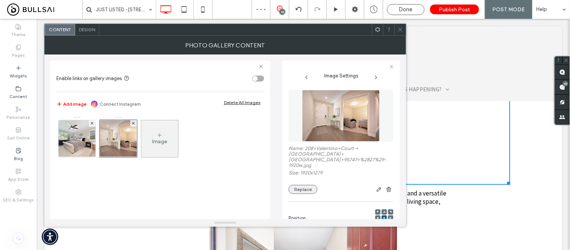
click at [299, 186] on button "Replace" at bounding box center [302, 189] width 29 height 9
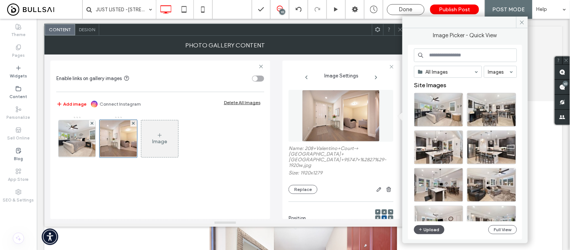
click at [435, 228] on button "Upload" at bounding box center [429, 229] width 31 height 9
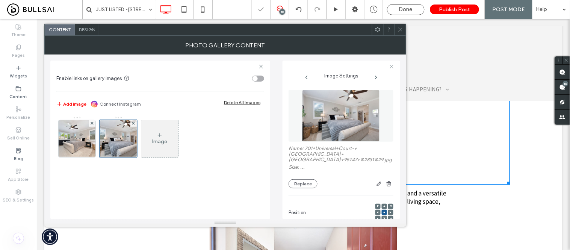
click at [159, 136] on icon at bounding box center [160, 135] width 6 height 6
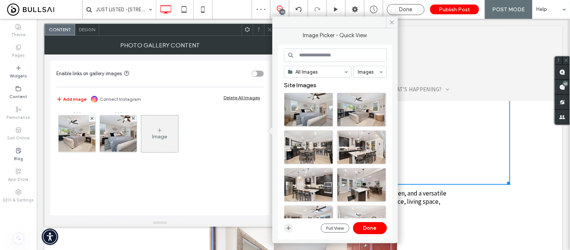
click at [287, 224] on span "button" at bounding box center [288, 227] width 9 height 9
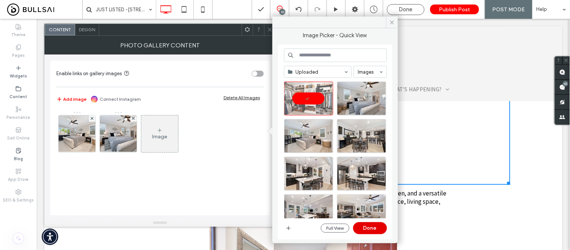
drag, startPoint x: 362, startPoint y: 224, endPoint x: 325, endPoint y: 205, distance: 41.7
click at [362, 224] on button "Done" at bounding box center [370, 228] width 34 height 12
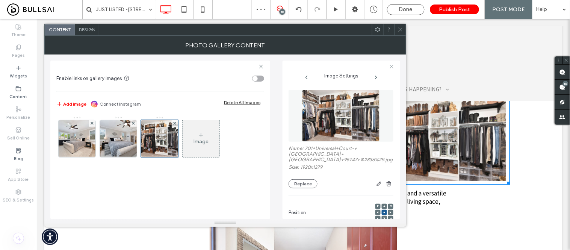
click at [400, 27] on icon at bounding box center [400, 30] width 6 height 6
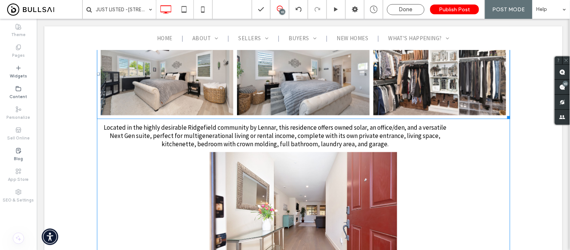
scroll to position [1043, 0]
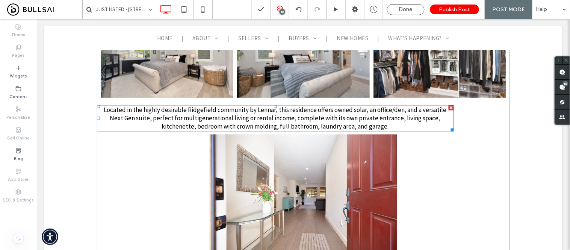
click at [279, 130] on span "Located in the highly desirable Ridgefield community by Lennar, this residence …" at bounding box center [274, 118] width 343 height 25
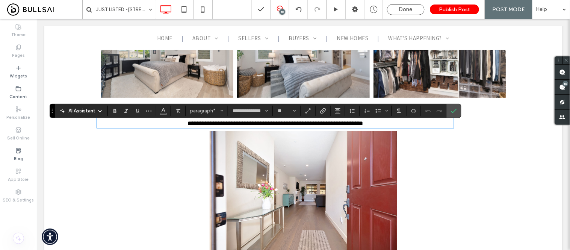
scroll to position [0, 0]
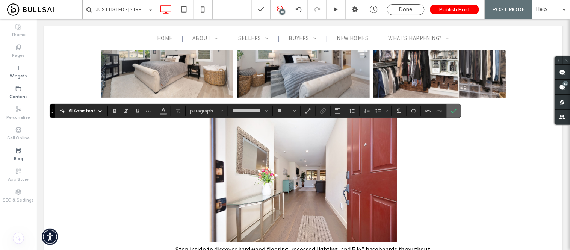
drag, startPoint x: 456, startPoint y: 110, endPoint x: 382, endPoint y: 104, distance: 74.3
click at [456, 110] on icon "Confirm" at bounding box center [454, 111] width 6 height 6
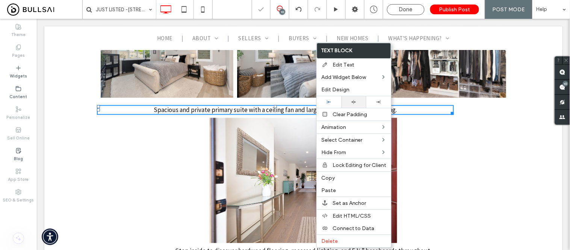
click at [354, 100] on icon at bounding box center [353, 102] width 5 height 5
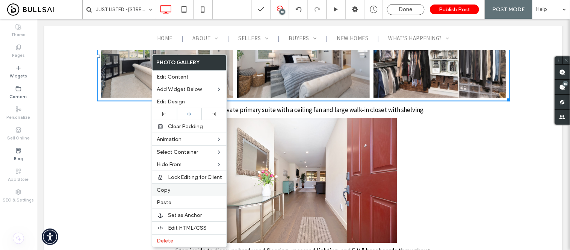
click at [166, 189] on span "Copy" at bounding box center [164, 190] width 14 height 6
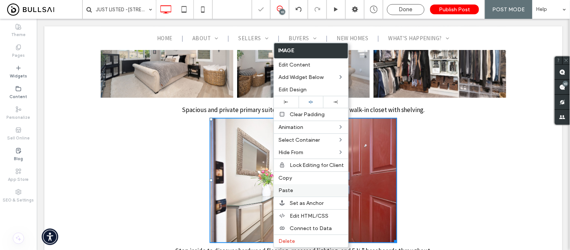
click at [283, 187] on span "Paste" at bounding box center [285, 190] width 15 height 6
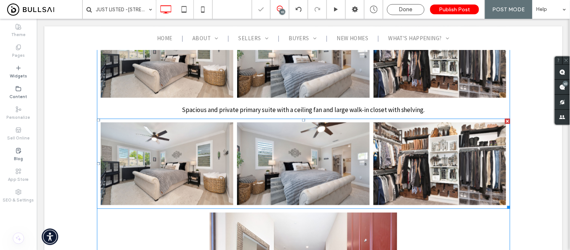
click at [237, 166] on link at bounding box center [303, 163] width 133 height 83
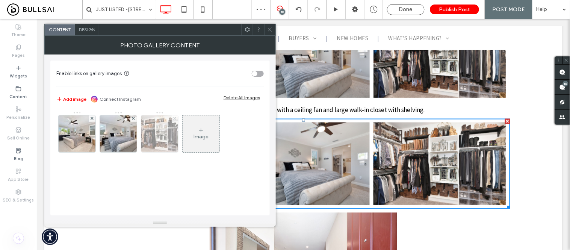
click at [176, 118] on icon at bounding box center [174, 118] width 3 height 3
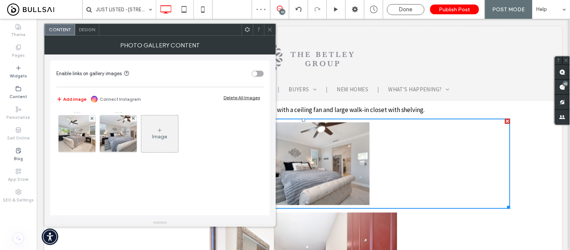
click at [89, 31] on span "Design" at bounding box center [87, 30] width 16 height 6
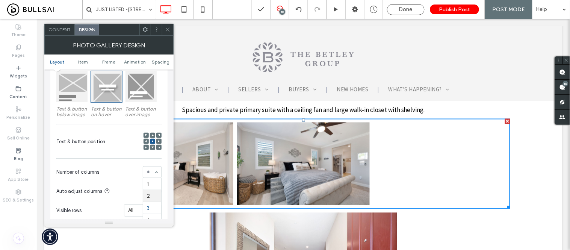
scroll to position [125, 0]
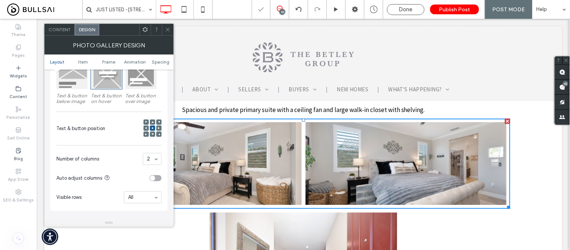
click at [169, 27] on icon at bounding box center [168, 30] width 6 height 6
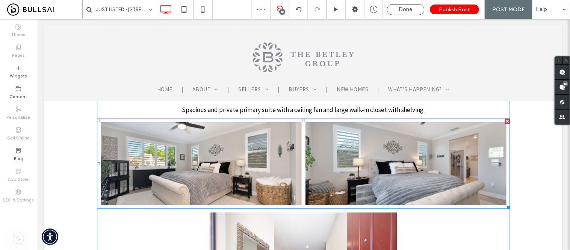
click at [231, 159] on link at bounding box center [200, 163] width 201 height 83
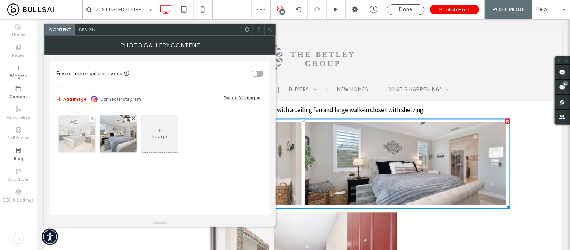
click at [73, 130] on img at bounding box center [77, 133] width 56 height 37
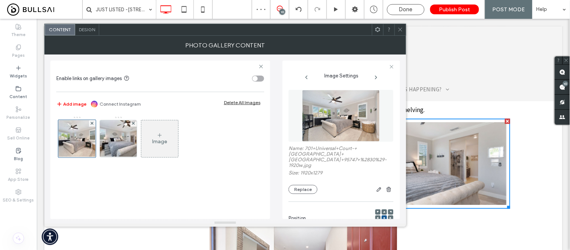
click at [304, 178] on div "Name: 701+Universal+Court-+Roseville+CA+95747+%2830%29-1920w.jpg Size: 1920x127…" at bounding box center [340, 169] width 105 height 48
click at [304, 185] on button "Replace" at bounding box center [302, 189] width 29 height 9
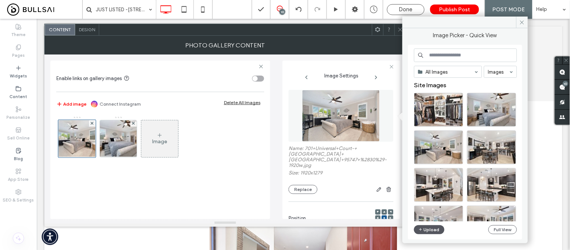
click at [421, 227] on icon "button" at bounding box center [420, 230] width 5 height 6
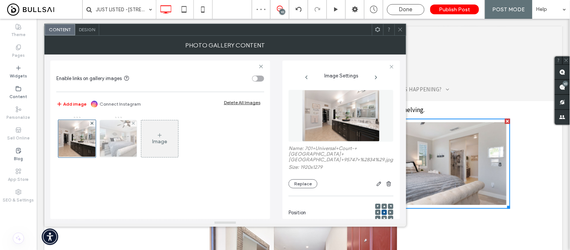
drag, startPoint x: 123, startPoint y: 139, endPoint x: 182, endPoint y: 156, distance: 61.1
click at [123, 139] on img at bounding box center [119, 138] width 56 height 37
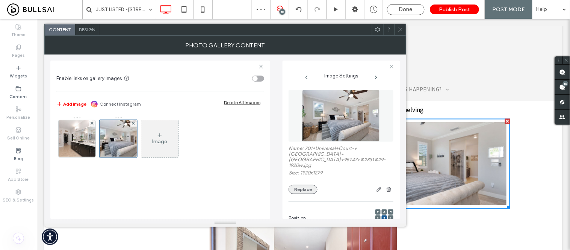
click at [307, 185] on button "Replace" at bounding box center [302, 189] width 29 height 9
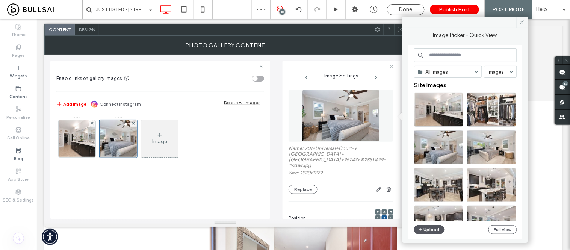
click at [436, 228] on button "Upload" at bounding box center [429, 229] width 31 height 9
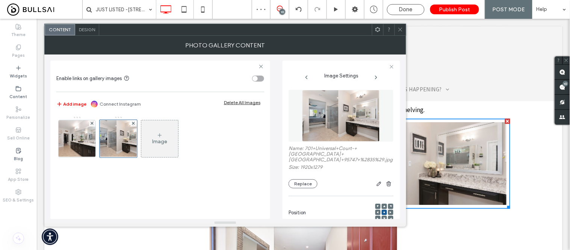
click at [399, 32] on icon at bounding box center [400, 30] width 6 height 6
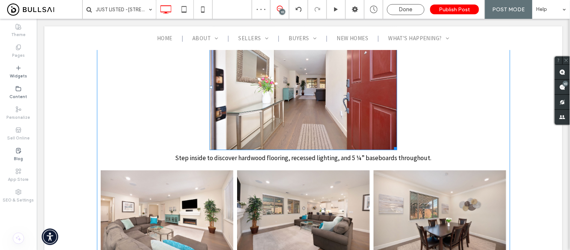
scroll to position [1252, 0]
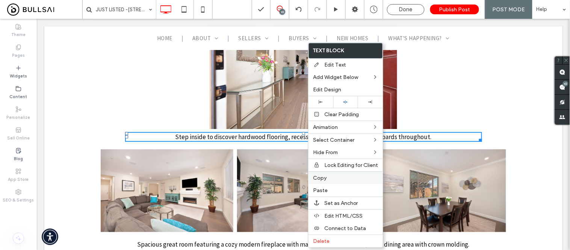
click at [331, 177] on label "Copy" at bounding box center [345, 178] width 65 height 6
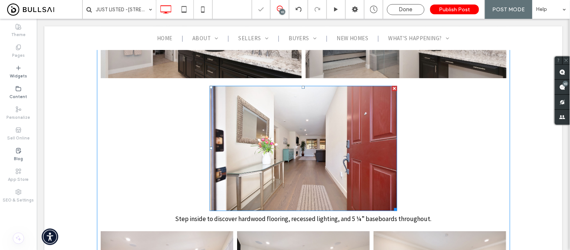
scroll to position [1169, 0]
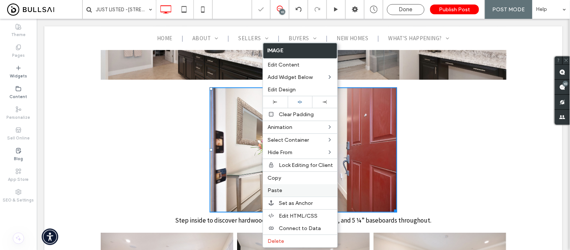
click at [283, 189] on label "Paste" at bounding box center [299, 190] width 65 height 6
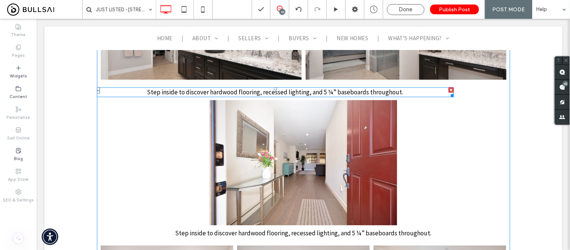
click at [322, 96] on span "Step inside to discover hardwood flooring, recessed lighting, and 5 ¼” baseboar…" at bounding box center [275, 92] width 256 height 8
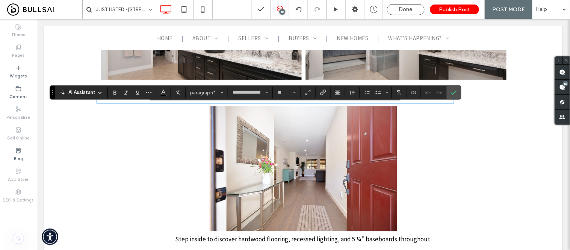
scroll to position [0, 0]
drag, startPoint x: 458, startPoint y: 93, endPoint x: 388, endPoint y: 85, distance: 69.9
click at [458, 93] on label "Confirm" at bounding box center [453, 93] width 11 height 14
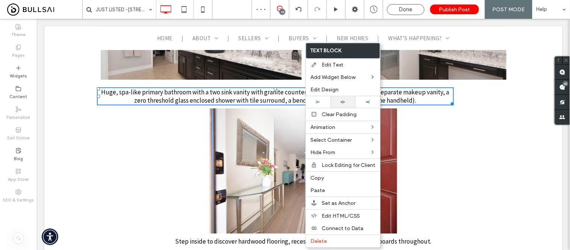
click at [343, 103] on icon at bounding box center [342, 102] width 5 height 5
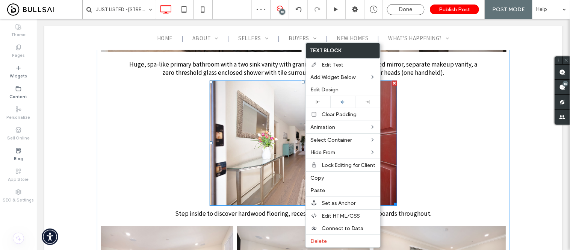
scroll to position [1252, 0]
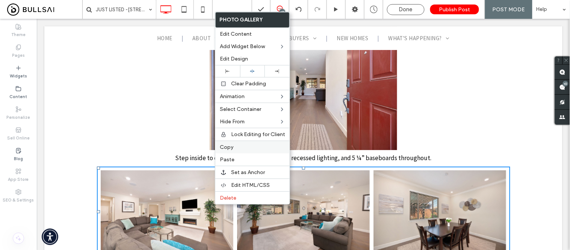
click at [228, 146] on span "Copy" at bounding box center [227, 147] width 14 height 6
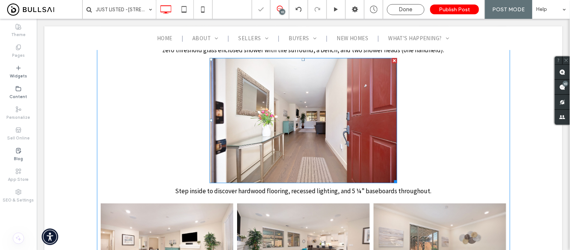
scroll to position [1169, 0]
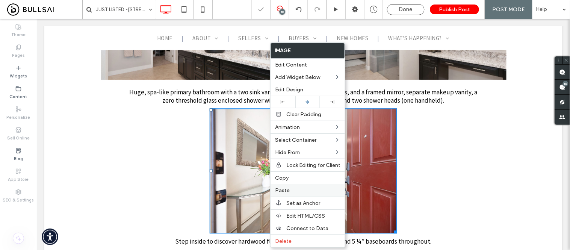
click at [288, 190] on span "Paste" at bounding box center [282, 190] width 15 height 6
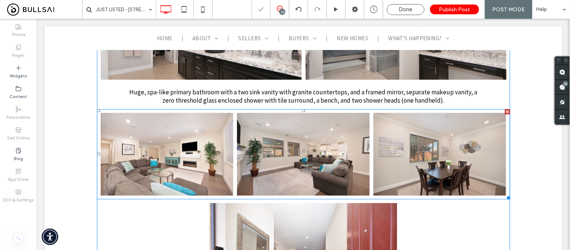
click at [230, 174] on link at bounding box center [166, 153] width 133 height 83
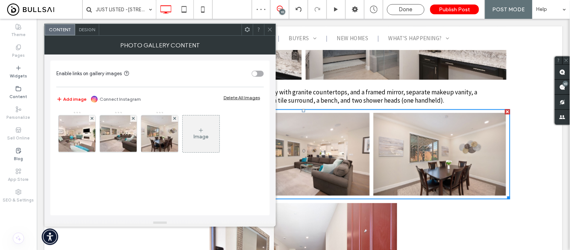
click at [86, 29] on span "Design" at bounding box center [87, 30] width 16 height 6
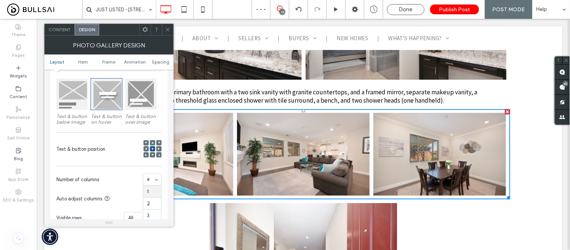
scroll to position [125, 0]
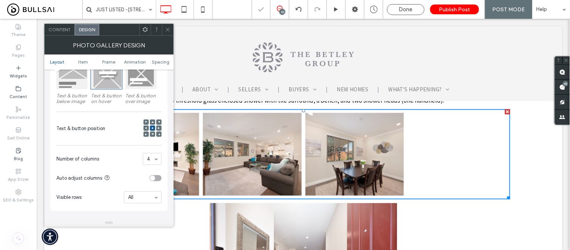
click at [60, 30] on span "Content" at bounding box center [59, 30] width 22 height 6
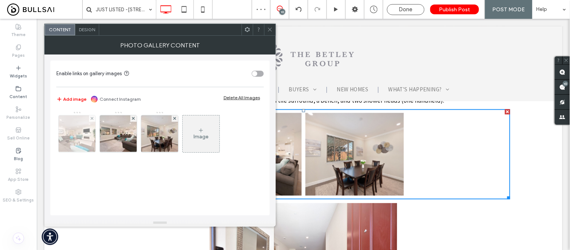
drag, startPoint x: 85, startPoint y: 137, endPoint x: 401, endPoint y: 104, distance: 318.0
click at [85, 137] on img at bounding box center [77, 133] width 56 height 37
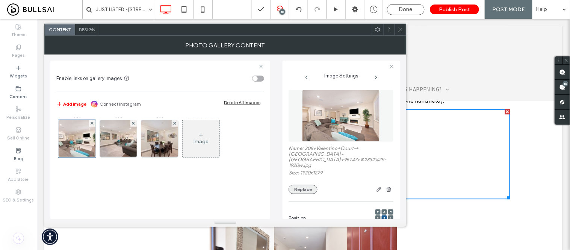
click at [300, 185] on button "Replace" at bounding box center [302, 189] width 29 height 9
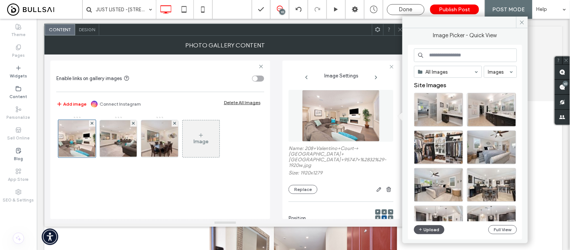
click at [436, 230] on button "Upload" at bounding box center [429, 229] width 31 height 9
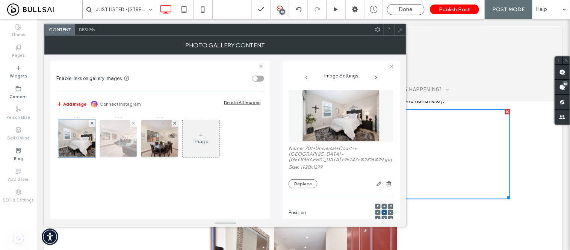
click at [126, 146] on img at bounding box center [119, 138] width 56 height 37
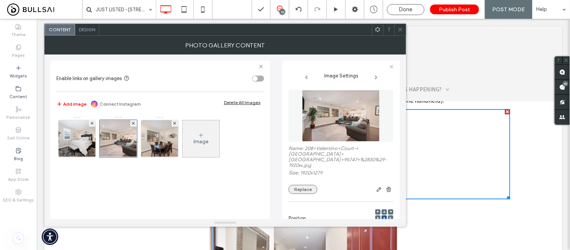
click at [307, 185] on button "Replace" at bounding box center [302, 189] width 29 height 9
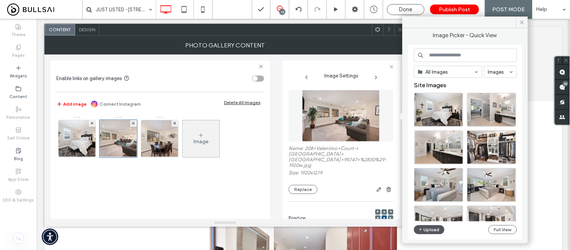
click at [429, 227] on button "Upload" at bounding box center [429, 229] width 31 height 9
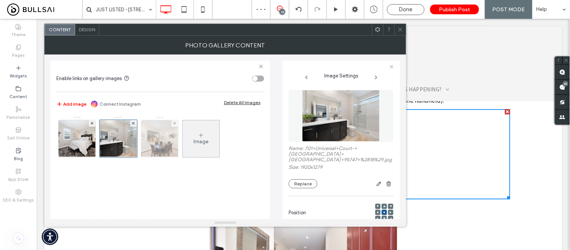
click at [161, 148] on img at bounding box center [160, 138] width 56 height 37
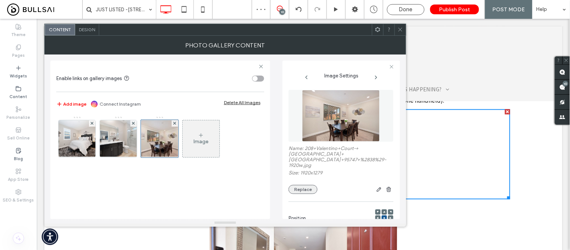
click at [298, 186] on button "Replace" at bounding box center [302, 189] width 29 height 9
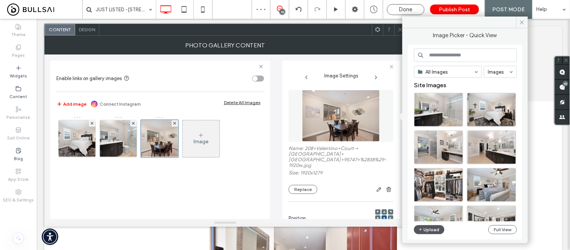
click at [426, 226] on button "Upload" at bounding box center [429, 229] width 31 height 9
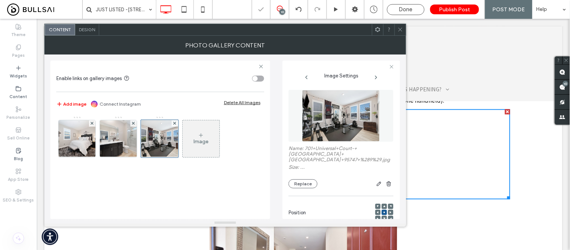
click at [200, 136] on icon at bounding box center [201, 135] width 6 height 6
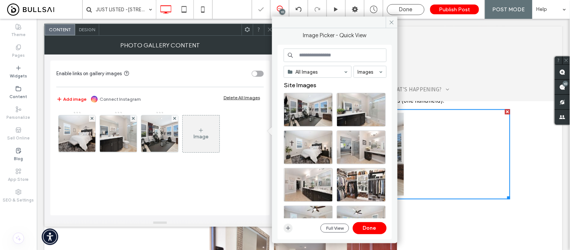
click at [286, 228] on use "button" at bounding box center [288, 228] width 4 height 4
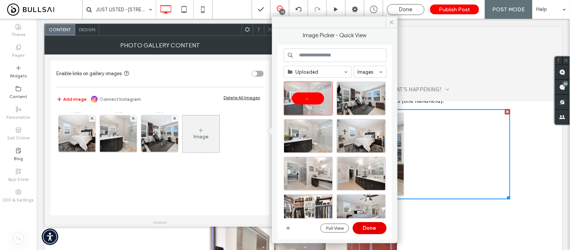
click at [373, 226] on button "Done" at bounding box center [370, 228] width 34 height 12
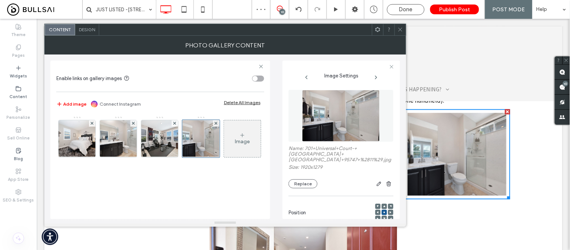
click at [400, 31] on icon at bounding box center [400, 30] width 6 height 6
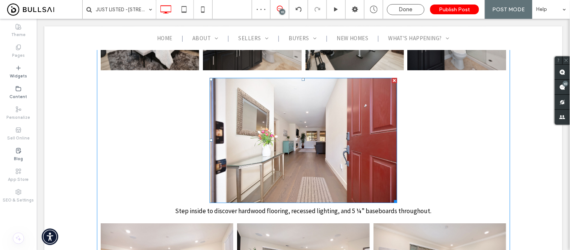
scroll to position [1335, 0]
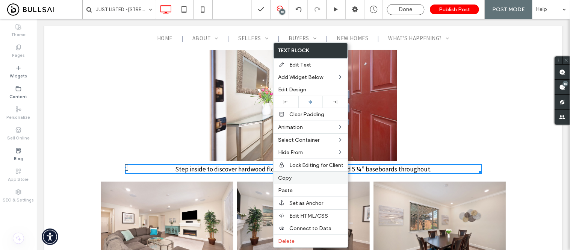
click at [291, 176] on label "Copy" at bounding box center [310, 178] width 65 height 6
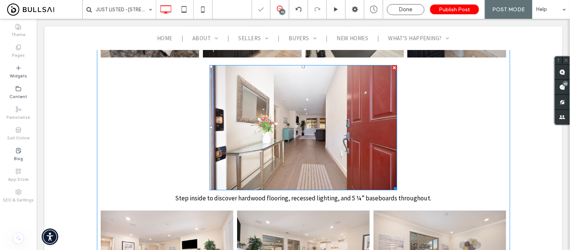
scroll to position [1294, 0]
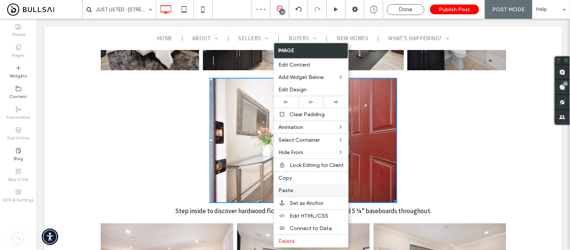
click at [294, 189] on label "Paste" at bounding box center [310, 190] width 65 height 6
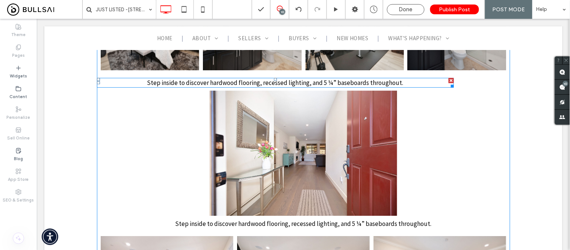
click at [277, 86] on span "Step inside to discover hardwood flooring, recessed lighting, and 5 ¼” baseboar…" at bounding box center [275, 82] width 256 height 8
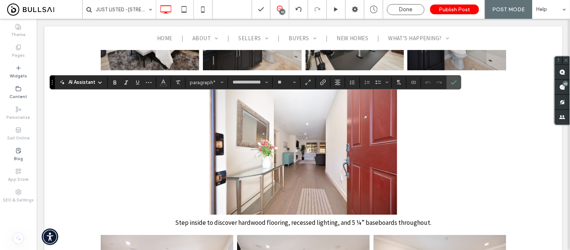
scroll to position [0, 0]
click at [455, 81] on icon "Confirm" at bounding box center [454, 82] width 6 height 6
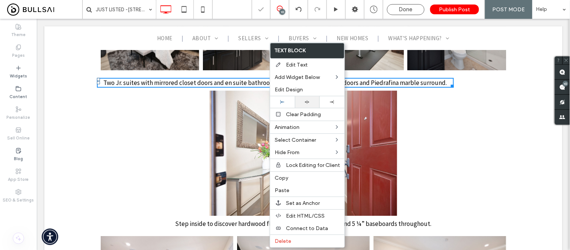
click at [302, 102] on div at bounding box center [307, 102] width 17 height 5
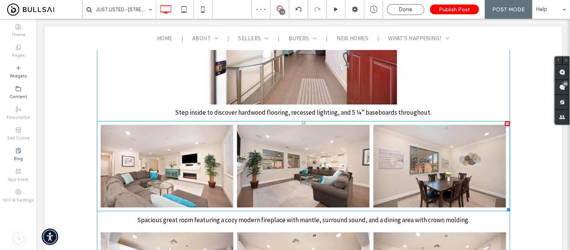
scroll to position [1419, 0]
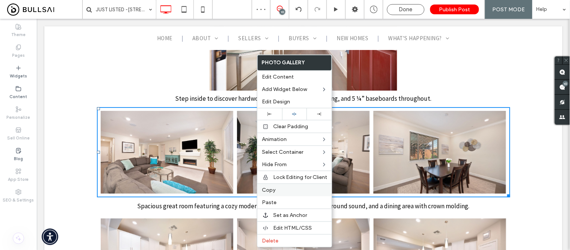
click at [278, 190] on label "Copy" at bounding box center [294, 190] width 65 height 6
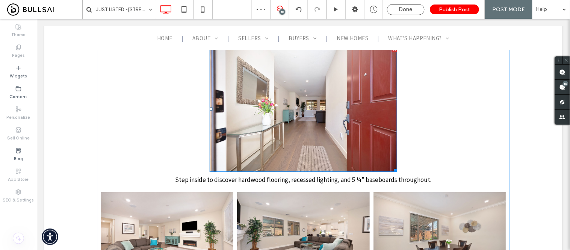
scroll to position [1335, 0]
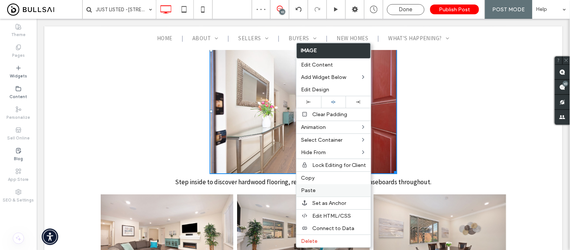
click at [307, 187] on span "Paste" at bounding box center [308, 190] width 15 height 6
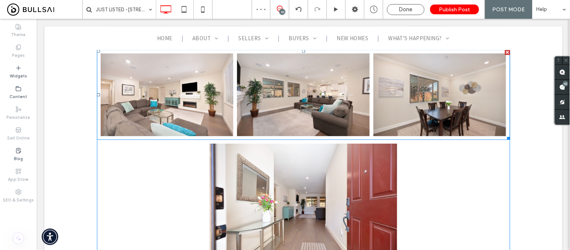
click at [227, 119] on link at bounding box center [166, 94] width 133 height 83
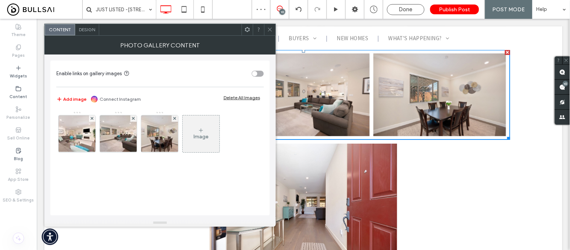
click at [91, 31] on span "Design" at bounding box center [87, 30] width 16 height 6
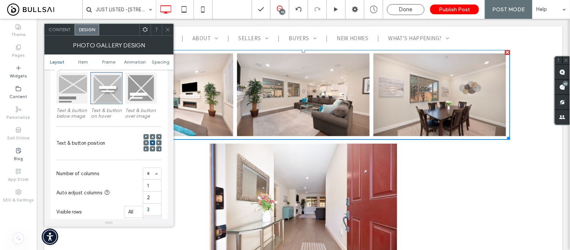
scroll to position [125, 0]
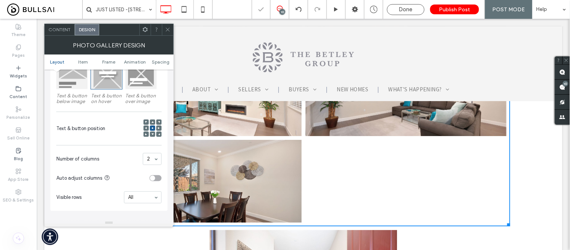
click at [59, 31] on span "Content" at bounding box center [59, 30] width 22 height 6
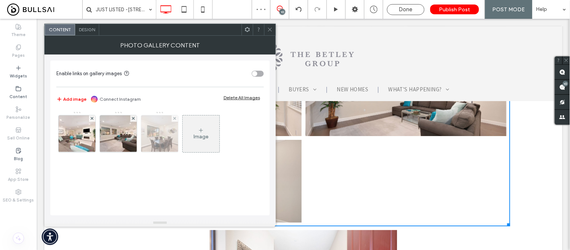
click at [171, 118] on img at bounding box center [160, 133] width 56 height 37
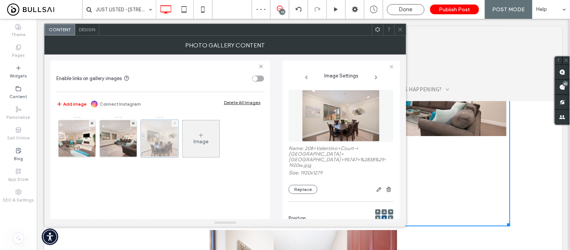
click at [174, 125] on icon at bounding box center [174, 123] width 3 height 3
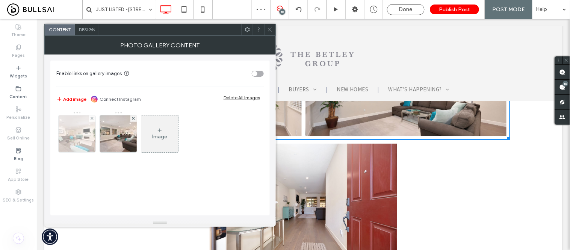
click at [76, 142] on img at bounding box center [77, 133] width 56 height 37
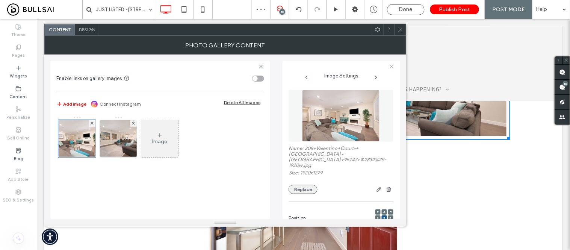
click at [306, 185] on button "Replace" at bounding box center [302, 189] width 29 height 9
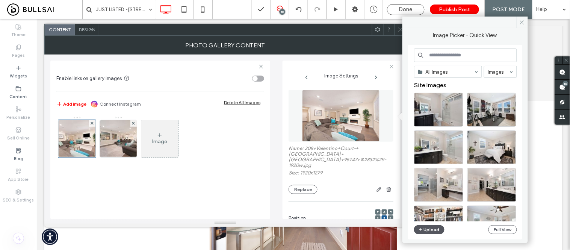
click at [414, 229] on button "Upload" at bounding box center [429, 229] width 31 height 9
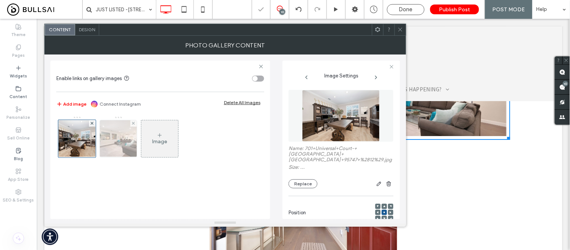
click at [119, 143] on img at bounding box center [119, 138] width 56 height 37
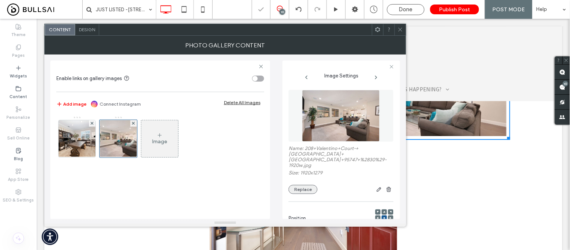
click at [310, 185] on button "Replace" at bounding box center [302, 189] width 29 height 9
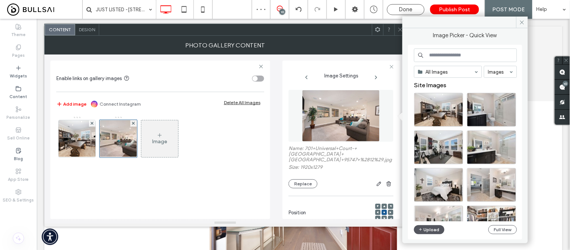
click at [425, 230] on button "Upload" at bounding box center [429, 229] width 31 height 9
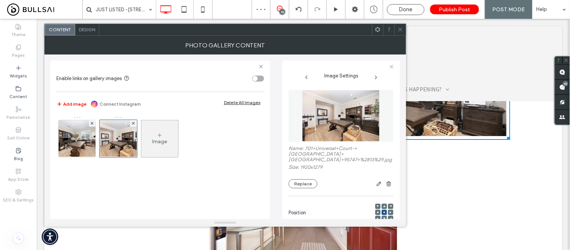
click at [400, 31] on icon at bounding box center [400, 30] width 6 height 6
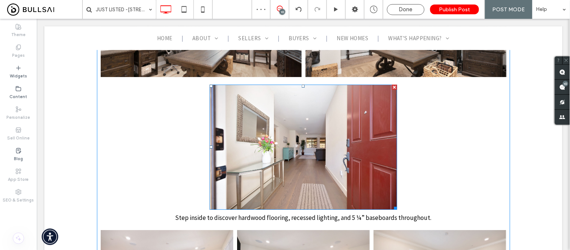
scroll to position [1503, 0]
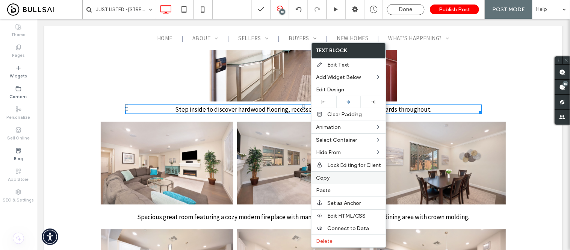
click at [332, 175] on label "Copy" at bounding box center [348, 178] width 65 height 6
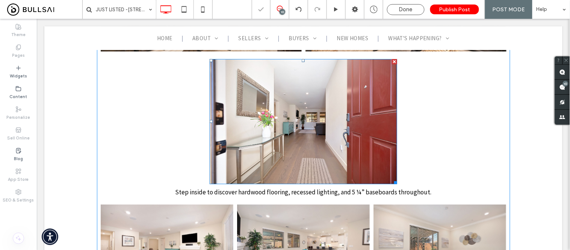
scroll to position [1419, 0]
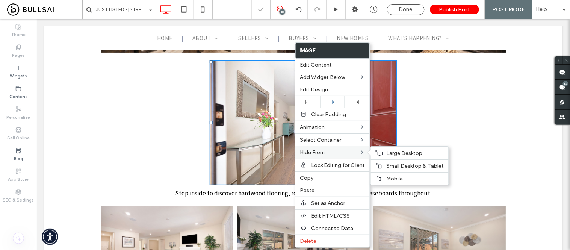
click at [316, 155] on div "Hide From Large Desktop Small Desktop & Tablet Mobile" at bounding box center [332, 152] width 74 height 12
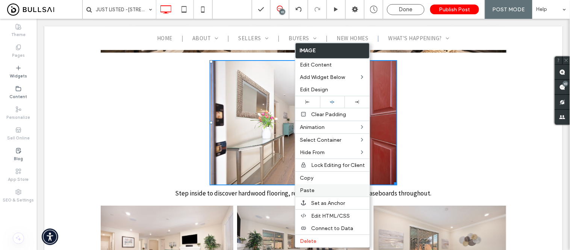
click at [316, 188] on label "Paste" at bounding box center [332, 190] width 65 height 6
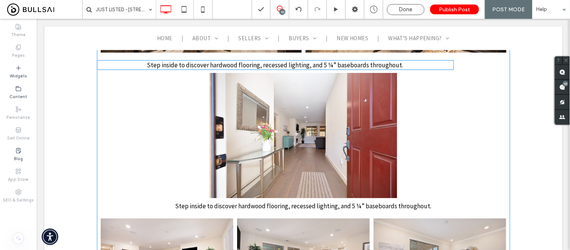
click at [278, 69] on span "Step inside to discover hardwood flooring, recessed lighting, and 5 ¼” baseboar…" at bounding box center [275, 64] width 256 height 8
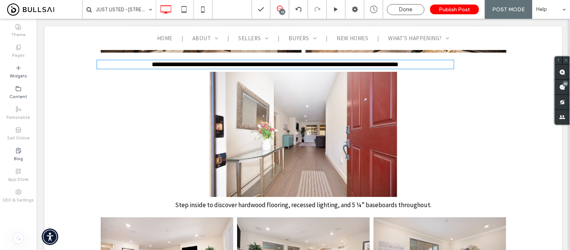
type input "**********"
type input "**"
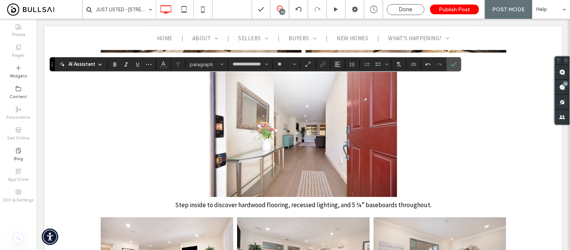
scroll to position [0, 0]
click at [452, 64] on icon "Confirm" at bounding box center [454, 64] width 6 height 6
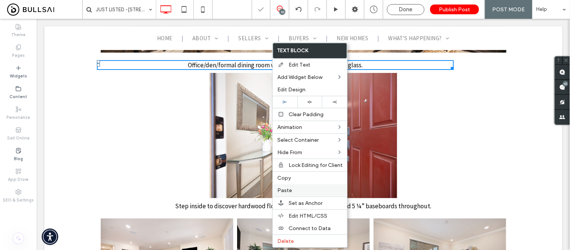
click at [291, 189] on label "Paste" at bounding box center [309, 190] width 65 height 6
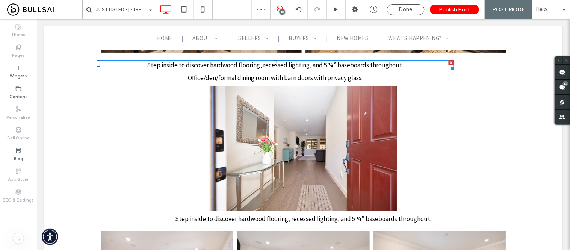
click at [448, 65] on div at bounding box center [450, 62] width 5 height 5
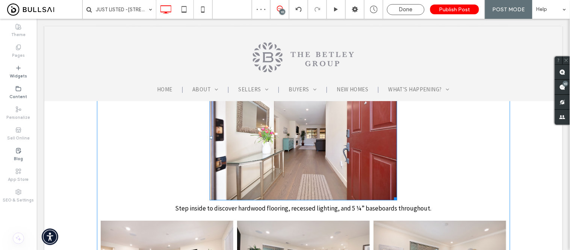
scroll to position [1335, 0]
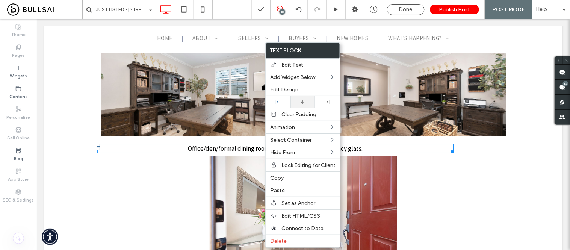
click at [304, 104] on div at bounding box center [302, 102] width 25 height 12
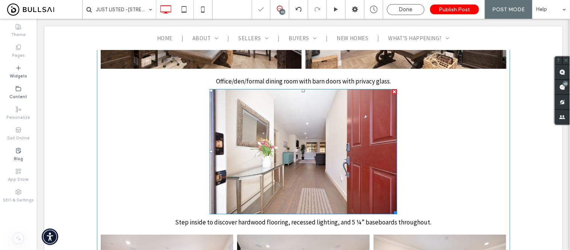
scroll to position [1419, 0]
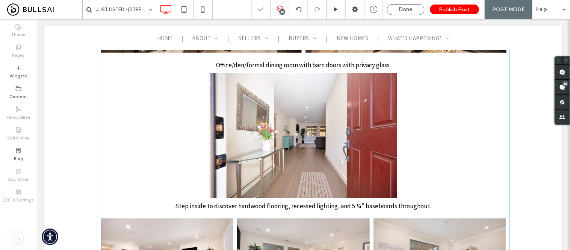
click at [269, 133] on img at bounding box center [303, 134] width 188 height 125
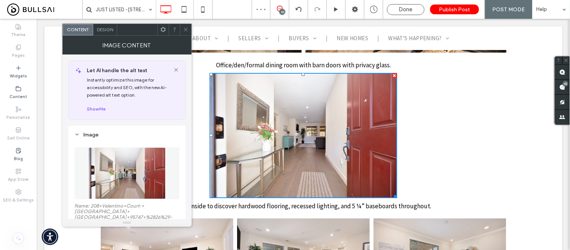
scroll to position [42, 0]
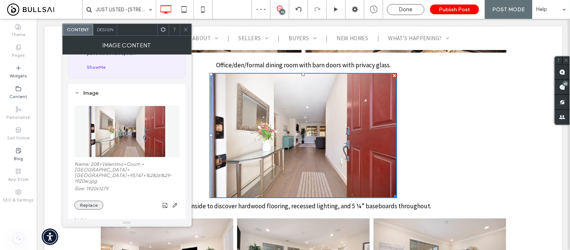
click at [89, 201] on button "Replace" at bounding box center [88, 205] width 29 height 9
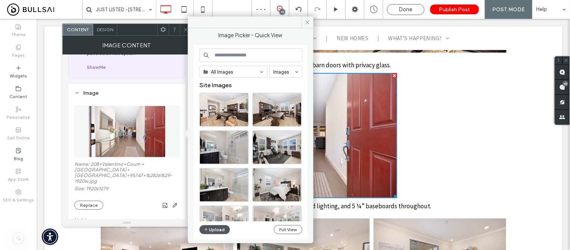
click at [212, 227] on button "Upload" at bounding box center [214, 229] width 31 height 9
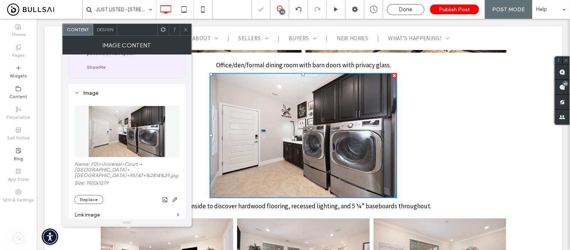
click at [187, 29] on icon at bounding box center [186, 30] width 6 height 6
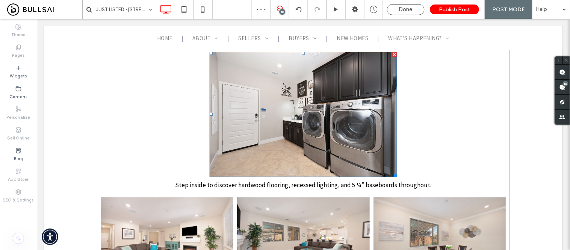
scroll to position [1460, 0]
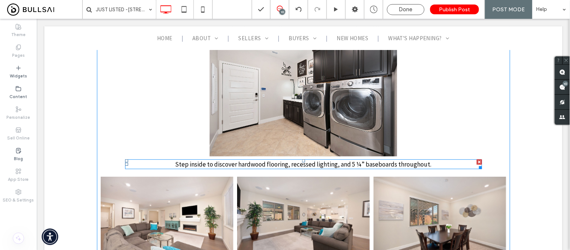
click at [249, 168] on span "Step inside to discover hardwood flooring, recessed lighting, and 5 ¼” baseboar…" at bounding box center [303, 164] width 256 height 8
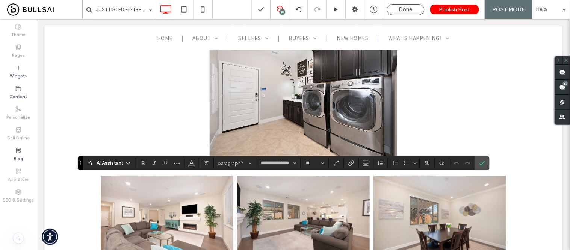
scroll to position [0, 0]
drag, startPoint x: 453, startPoint y: 143, endPoint x: 309, endPoint y: 118, distance: 146.2
click at [483, 162] on icon "Confirm" at bounding box center [482, 163] width 6 height 6
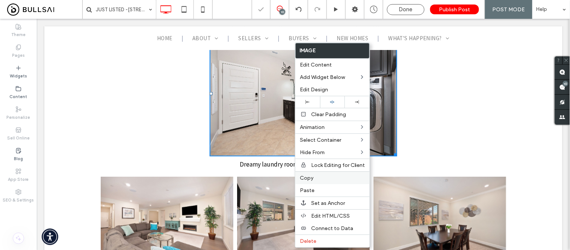
click at [310, 177] on span "Copy" at bounding box center [307, 178] width 14 height 6
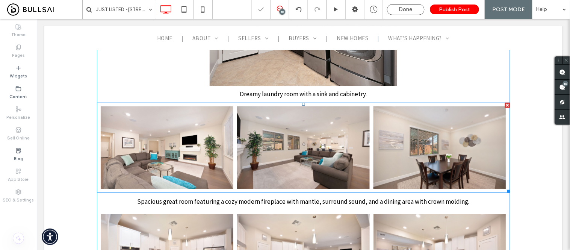
scroll to position [1544, 0]
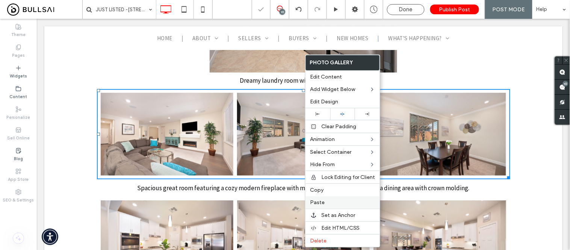
click at [326, 201] on label "Paste" at bounding box center [342, 202] width 65 height 6
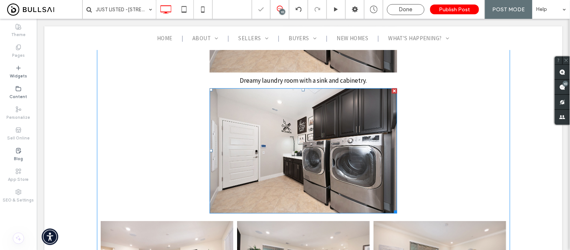
click at [313, 143] on img at bounding box center [303, 150] width 188 height 125
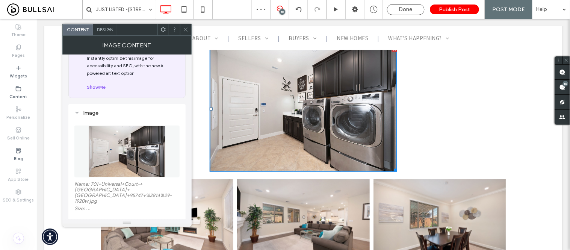
scroll to position [42, 0]
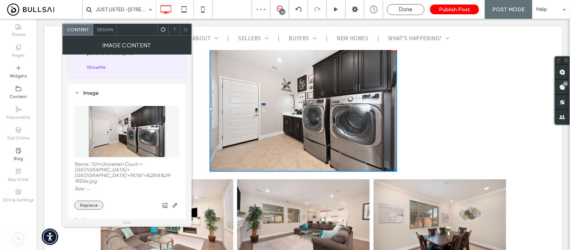
click at [92, 201] on button "Replace" at bounding box center [88, 205] width 29 height 9
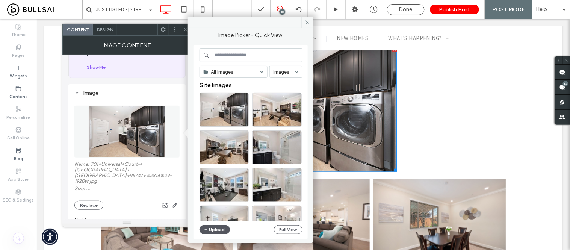
click at [218, 228] on button "Upload" at bounding box center [214, 229] width 31 height 9
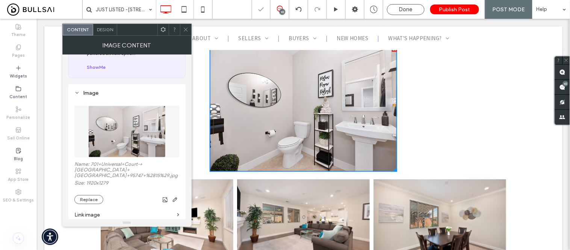
click at [186, 30] on icon at bounding box center [186, 30] width 6 height 6
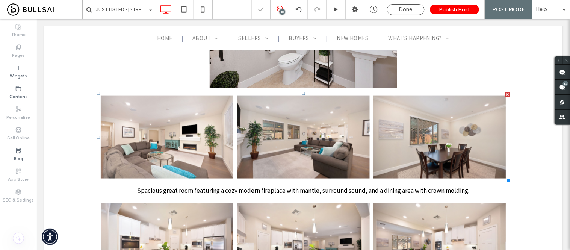
scroll to position [1711, 0]
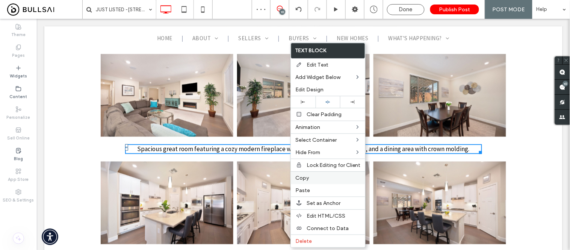
click at [301, 180] on div "Copy" at bounding box center [328, 177] width 74 height 13
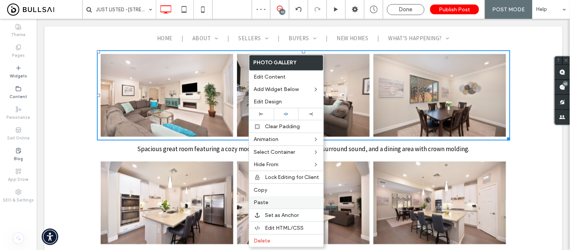
click at [271, 201] on label "Paste" at bounding box center [286, 202] width 65 height 6
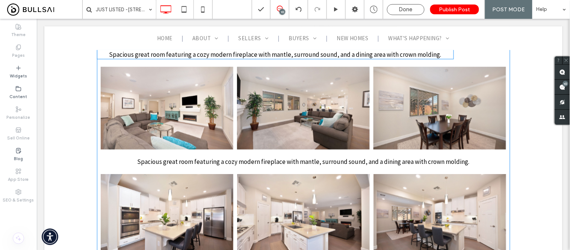
click at [313, 58] on span "Spacious great room featuring a cozy modern fireplace with mantle, surround sou…" at bounding box center [275, 54] width 332 height 8
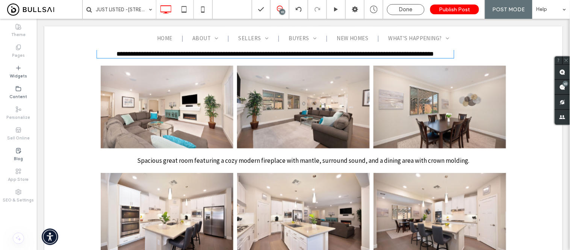
type input "**********"
type input "**"
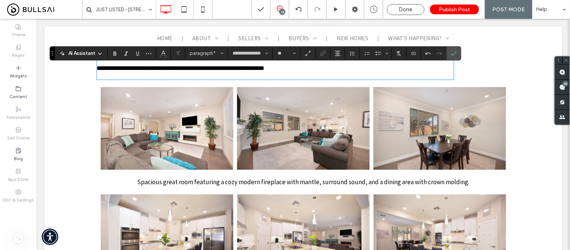
scroll to position [0, 0]
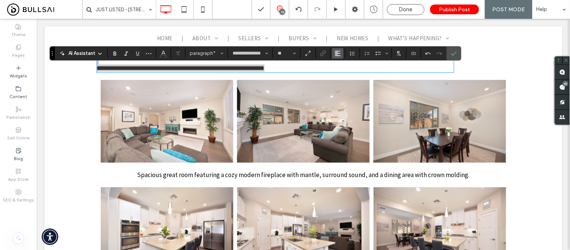
click at [336, 53] on use "Alignment" at bounding box center [337, 53] width 5 height 5
click at [345, 77] on icon "ui.textEditor.alignment.center" at bounding box center [343, 76] width 6 height 6
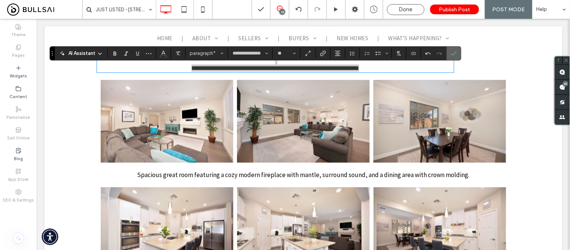
drag, startPoint x: 453, startPoint y: 51, endPoint x: 387, endPoint y: 42, distance: 67.1
click at [453, 51] on icon "Confirm" at bounding box center [454, 53] width 6 height 6
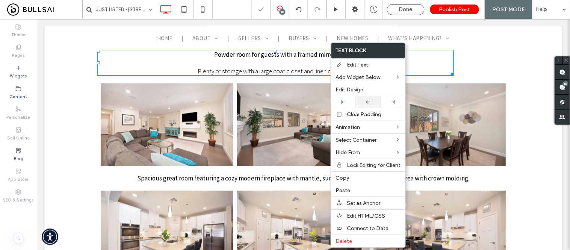
click at [367, 103] on icon at bounding box center [367, 102] width 5 height 5
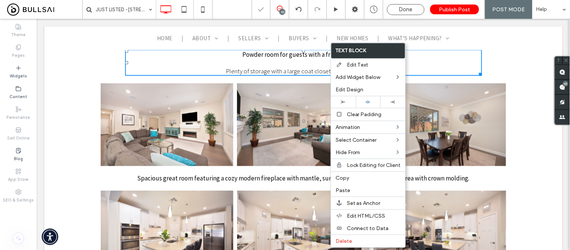
click at [281, 87] on div at bounding box center [285, 125] width 570 height 250
click at [280, 75] on span "Plenty of storage with a large coat closet and linen cabinetry." at bounding box center [302, 70] width 155 height 8
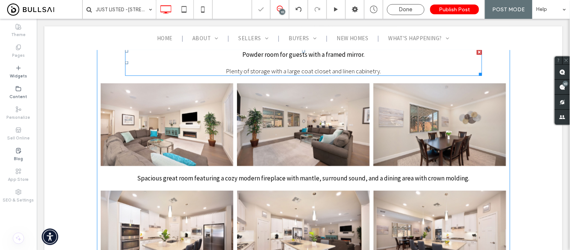
click at [354, 66] on p at bounding box center [303, 62] width 357 height 8
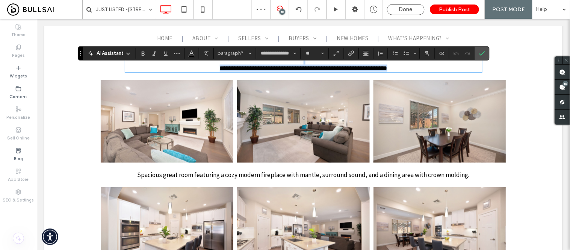
click at [384, 71] on p "**********" at bounding box center [303, 67] width 357 height 7
drag, startPoint x: 387, startPoint y: 87, endPoint x: 217, endPoint y: 85, distance: 170.5
click at [217, 71] on p "**********" at bounding box center [303, 67] width 357 height 7
click at [144, 51] on icon "Bold" at bounding box center [143, 53] width 6 height 6
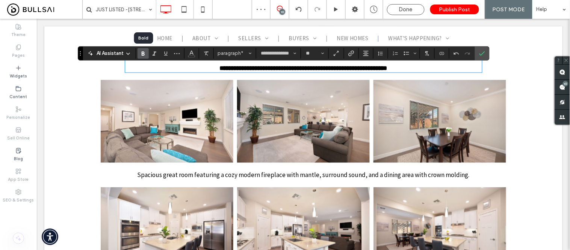
click at [144, 51] on icon "Bold" at bounding box center [143, 53] width 6 height 6
click at [487, 52] on label "Confirm" at bounding box center [481, 54] width 11 height 14
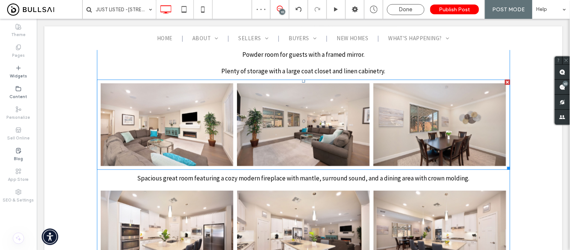
click at [342, 128] on link at bounding box center [303, 124] width 133 height 83
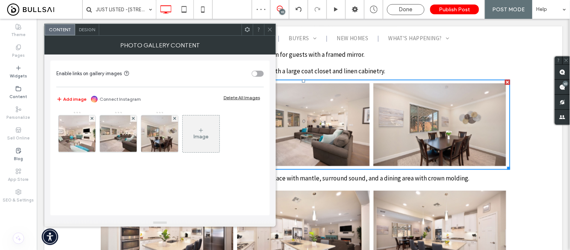
click at [88, 32] on div "Design" at bounding box center [87, 29] width 24 height 11
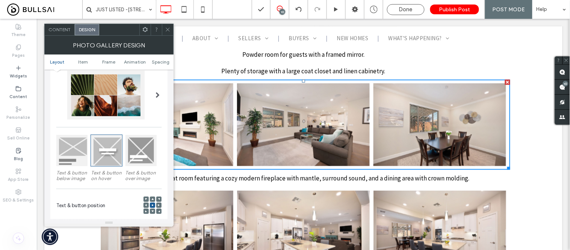
scroll to position [125, 0]
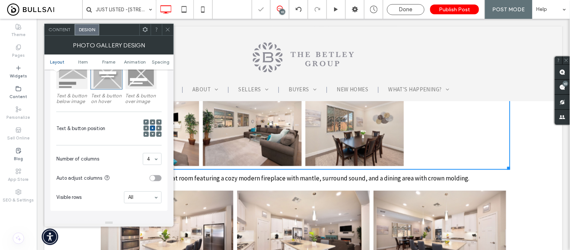
click at [59, 27] on span "Content" at bounding box center [59, 30] width 22 height 6
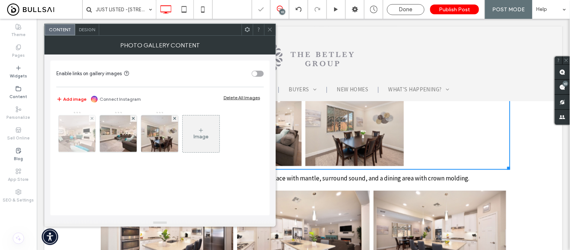
click at [85, 134] on img at bounding box center [77, 133] width 56 height 37
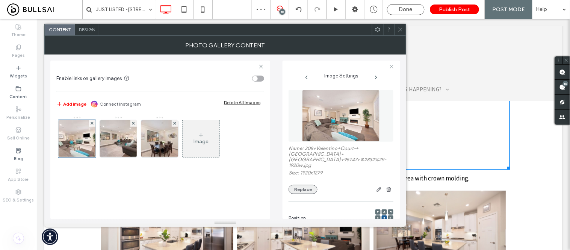
click at [303, 185] on button "Replace" at bounding box center [302, 189] width 29 height 9
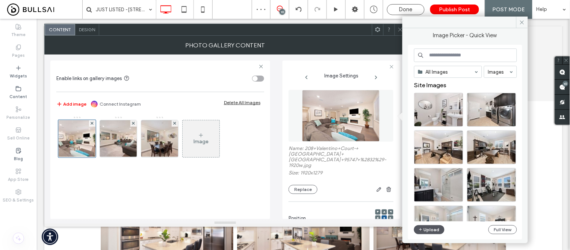
click at [427, 230] on button "Upload" at bounding box center [429, 229] width 31 height 9
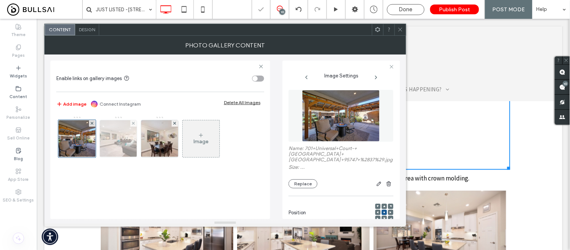
click at [128, 144] on img at bounding box center [119, 138] width 56 height 37
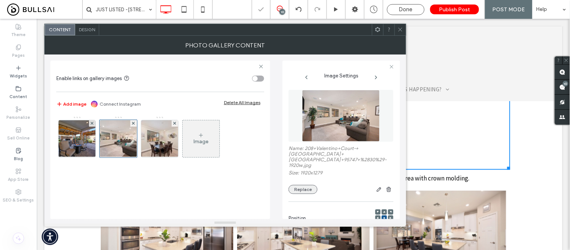
click at [299, 185] on button "Replace" at bounding box center [302, 189] width 29 height 9
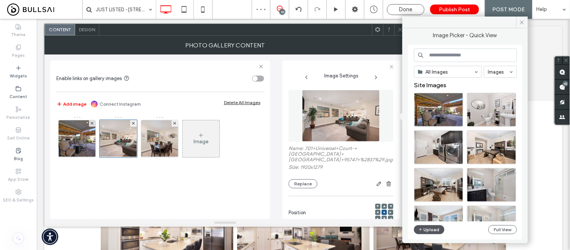
click at [425, 231] on button "Upload" at bounding box center [429, 229] width 31 height 9
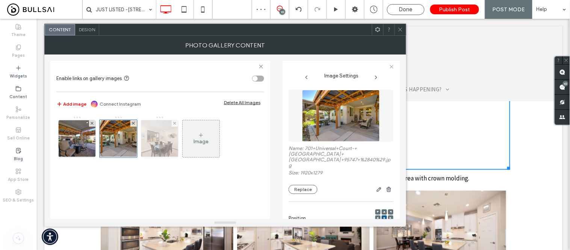
click at [165, 149] on img at bounding box center [160, 138] width 56 height 37
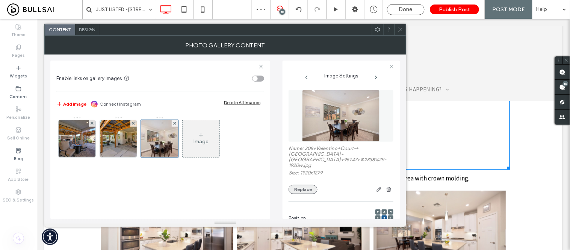
click at [301, 185] on button "Replace" at bounding box center [302, 189] width 29 height 9
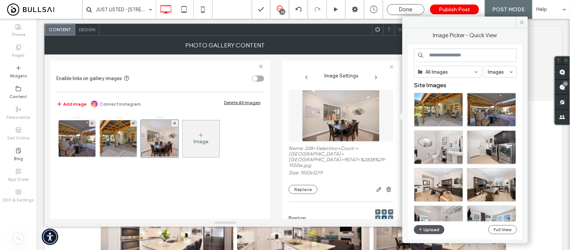
click at [427, 228] on button "Upload" at bounding box center [429, 229] width 31 height 9
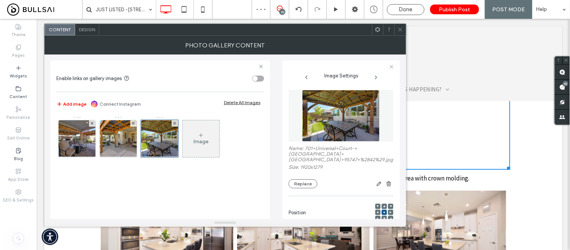
click at [200, 133] on icon at bounding box center [201, 135] width 6 height 6
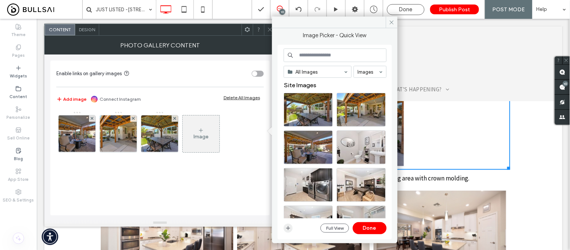
click at [288, 226] on icon "button" at bounding box center [288, 228] width 6 height 6
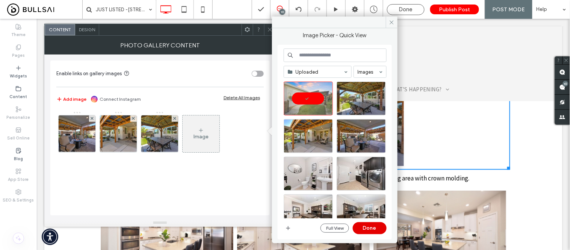
click at [363, 226] on button "Done" at bounding box center [370, 228] width 34 height 12
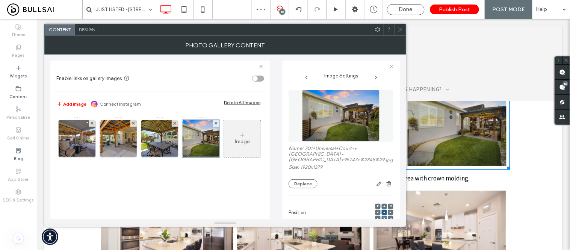
click at [401, 28] on use at bounding box center [400, 30] width 4 height 4
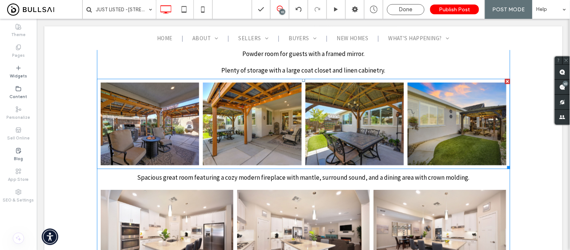
scroll to position [1711, 0]
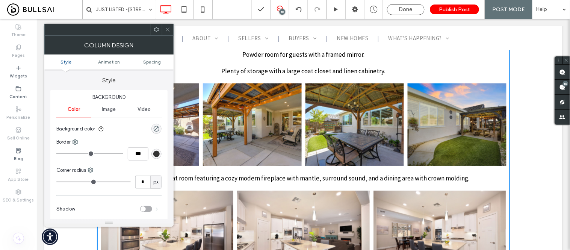
click at [166, 30] on icon at bounding box center [168, 30] width 6 height 6
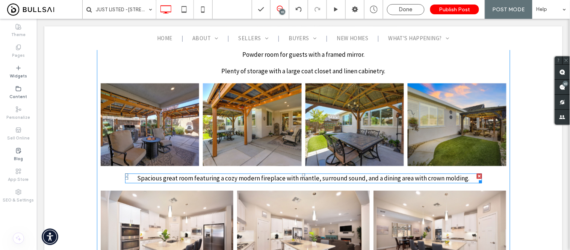
click at [207, 182] on span "Spacious great room featuring a cozy modern fireplace with mantle, surround sou…" at bounding box center [303, 178] width 332 height 8
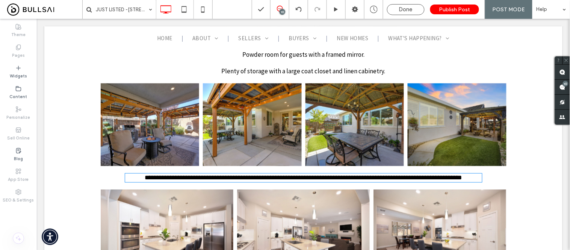
type input "**********"
type input "**"
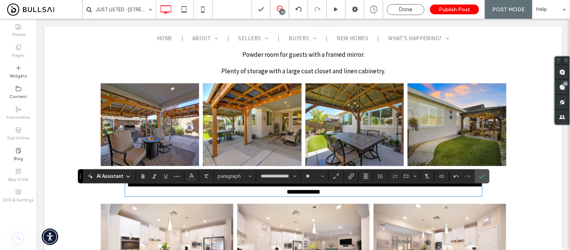
scroll to position [0, 0]
drag, startPoint x: 483, startPoint y: 175, endPoint x: 365, endPoint y: 166, distance: 118.6
click at [483, 175] on icon "Confirm" at bounding box center [482, 176] width 6 height 6
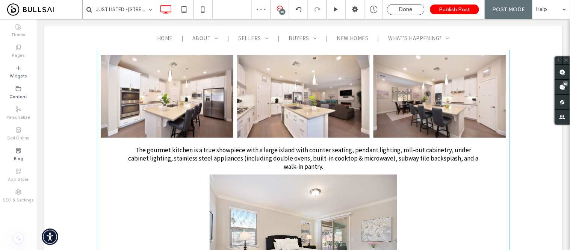
scroll to position [1878, 0]
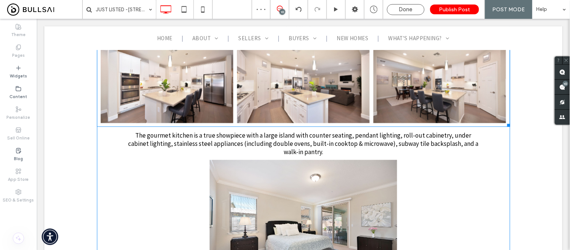
click at [255, 81] on link at bounding box center [303, 81] width 133 height 83
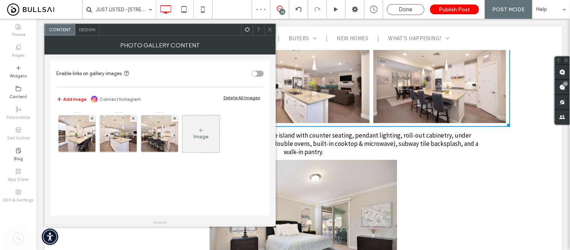
click at [81, 31] on span "Design" at bounding box center [87, 30] width 16 height 6
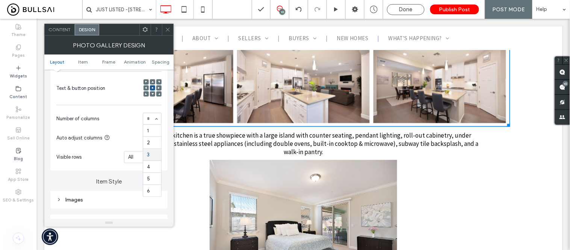
scroll to position [167, 0]
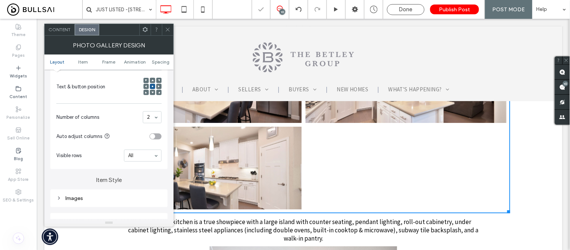
click at [55, 29] on span "Content" at bounding box center [59, 30] width 22 height 6
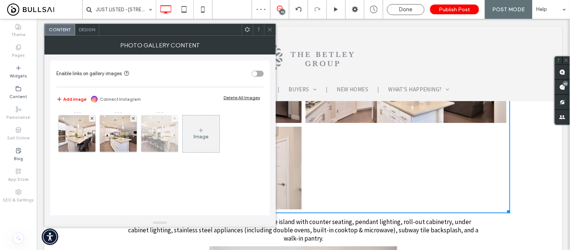
click at [175, 119] on icon at bounding box center [174, 118] width 3 height 3
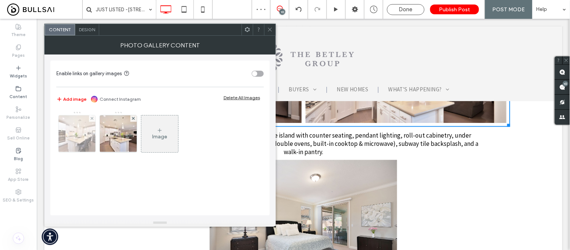
click at [65, 134] on img at bounding box center [77, 133] width 56 height 37
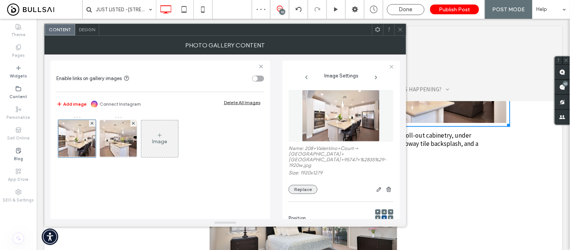
click at [295, 185] on button "Replace" at bounding box center [302, 189] width 29 height 9
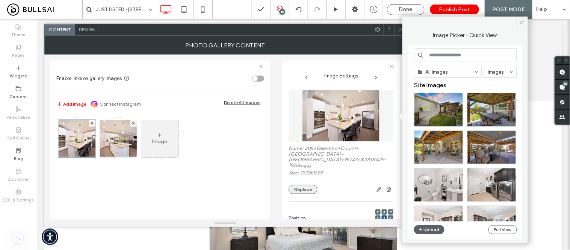
click at [303, 185] on button "Replace" at bounding box center [302, 189] width 29 height 9
click at [425, 230] on button "Upload" at bounding box center [429, 229] width 31 height 9
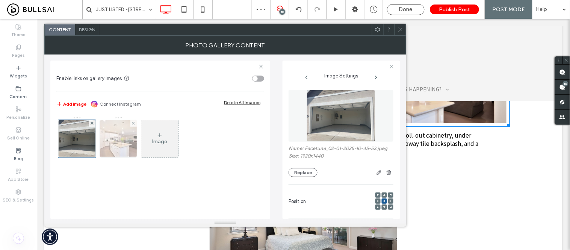
click at [119, 146] on img at bounding box center [119, 138] width 56 height 37
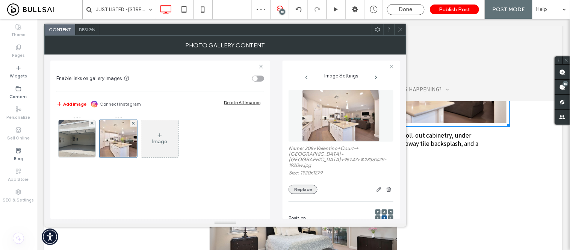
click at [307, 185] on button "Replace" at bounding box center [302, 189] width 29 height 9
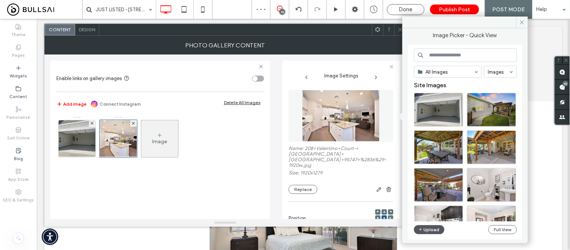
click at [427, 231] on button "Upload" at bounding box center [429, 229] width 31 height 9
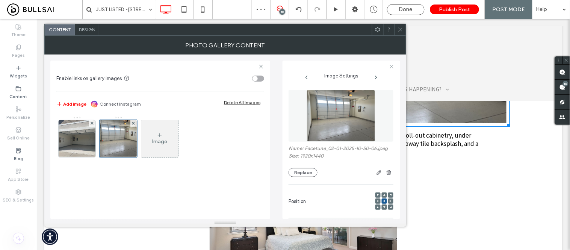
click at [400, 32] on span at bounding box center [400, 29] width 6 height 11
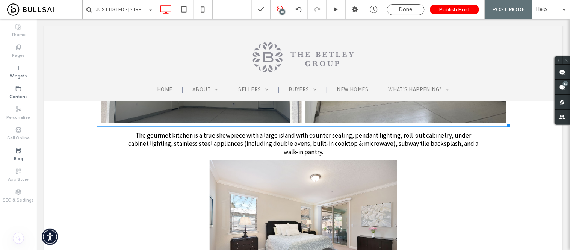
click at [255, 154] on span "The gourmet kitchen is a true showpiece with a large island with counter seatin…" at bounding box center [303, 143] width 350 height 25
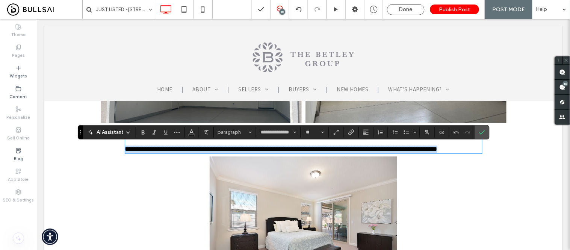
drag, startPoint x: 431, startPoint y: 164, endPoint x: 122, endPoint y: 163, distance: 309.1
click at [125, 152] on p "**********" at bounding box center [303, 148] width 357 height 7
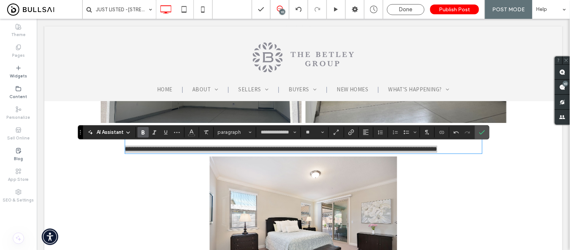
click at [141, 133] on icon "Bold" at bounding box center [143, 132] width 6 height 6
click at [485, 131] on use "Confirm" at bounding box center [482, 132] width 6 height 5
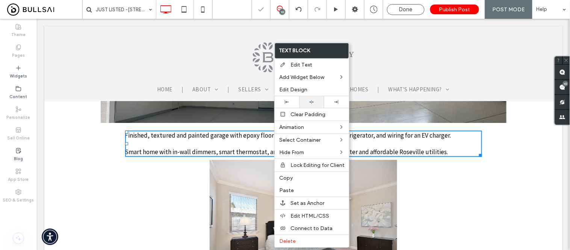
click at [310, 103] on icon at bounding box center [311, 102] width 5 height 5
click at [197, 147] on p at bounding box center [303, 143] width 357 height 8
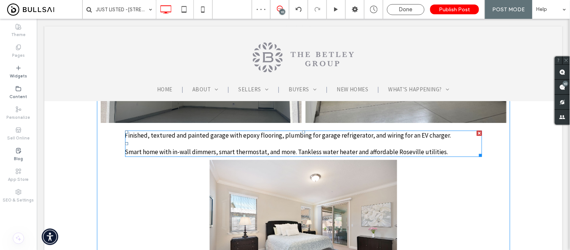
click at [193, 147] on p at bounding box center [303, 143] width 357 height 8
type input "**********"
type input "**"
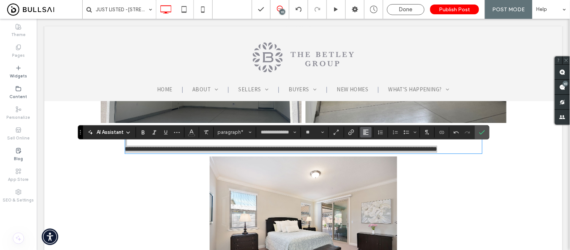
click at [366, 130] on icon "Alignment" at bounding box center [366, 132] width 6 height 6
click at [370, 156] on icon "ui.textEditor.alignment.center" at bounding box center [371, 155] width 6 height 6
drag, startPoint x: 485, startPoint y: 129, endPoint x: 444, endPoint y: 111, distance: 44.2
click at [485, 129] on icon "Confirm" at bounding box center [482, 132] width 6 height 6
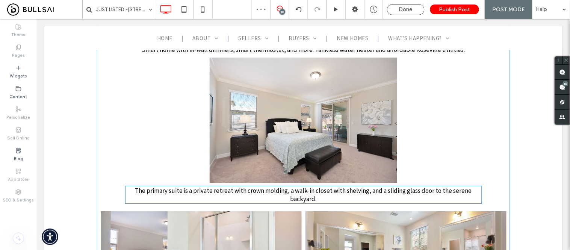
scroll to position [1920, 0]
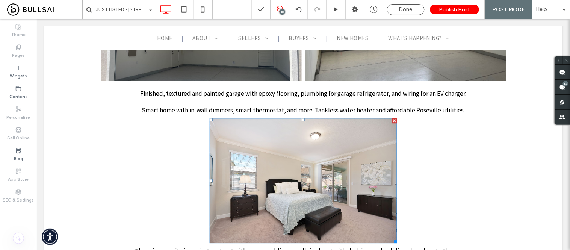
click at [391, 123] on div at bounding box center [393, 120] width 5 height 5
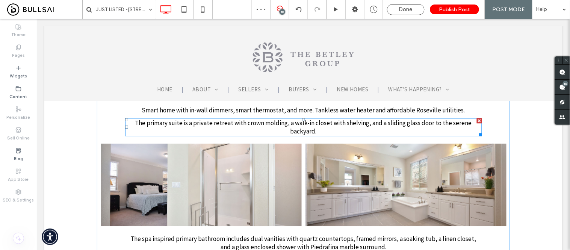
click at [477, 123] on div at bounding box center [478, 120] width 5 height 5
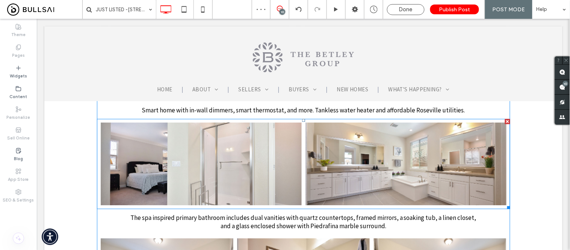
click at [504, 124] on div at bounding box center [506, 120] width 5 height 5
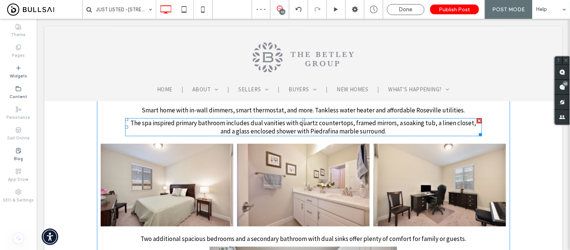
click at [477, 123] on div at bounding box center [478, 120] width 5 height 5
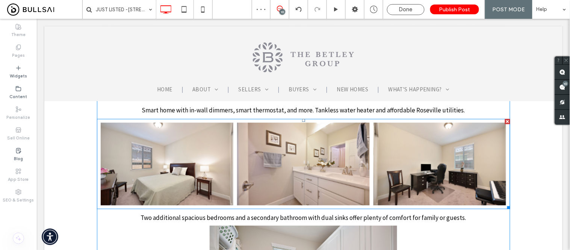
click at [504, 124] on div at bounding box center [506, 120] width 5 height 5
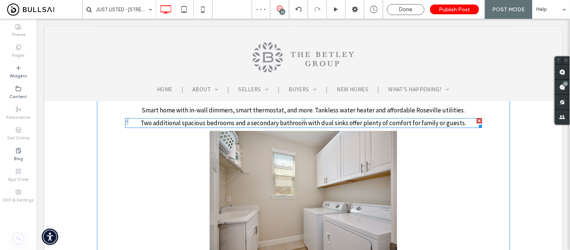
click at [476, 123] on div at bounding box center [478, 120] width 5 height 5
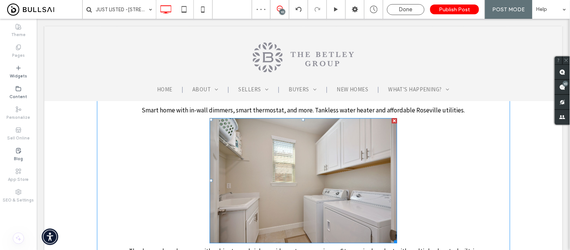
click at [391, 123] on div at bounding box center [393, 120] width 5 height 5
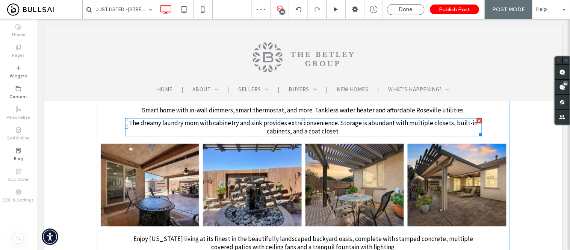
click at [476, 123] on div at bounding box center [478, 120] width 5 height 5
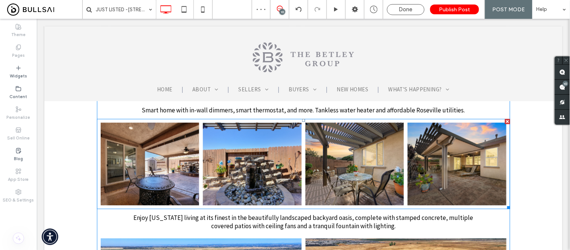
click at [504, 124] on div at bounding box center [506, 120] width 5 height 5
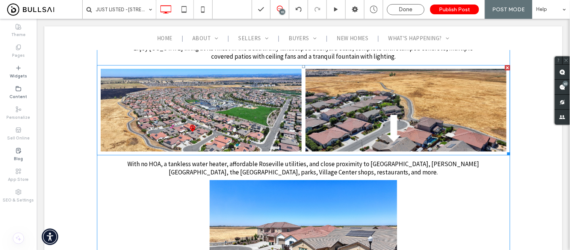
scroll to position [1962, 0]
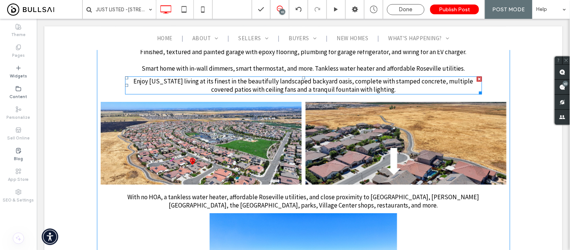
click at [476, 81] on div at bounding box center [478, 78] width 5 height 5
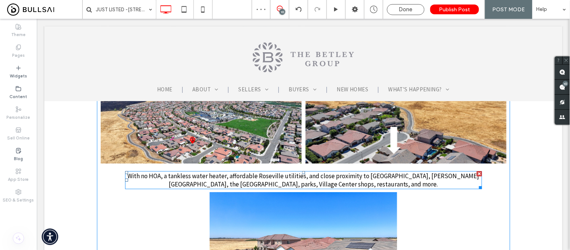
click at [476, 176] on div at bounding box center [478, 173] width 5 height 5
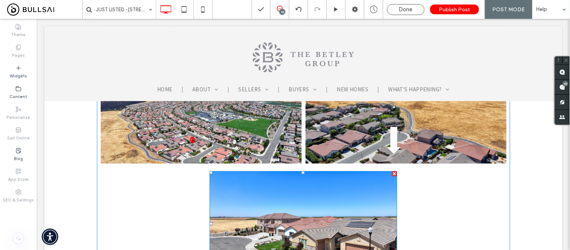
click at [391, 176] on div at bounding box center [393, 173] width 5 height 5
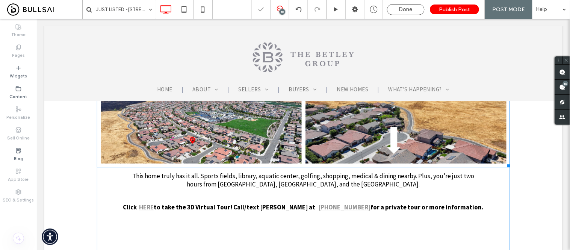
click at [194, 150] on link at bounding box center [200, 121] width 201 height 83
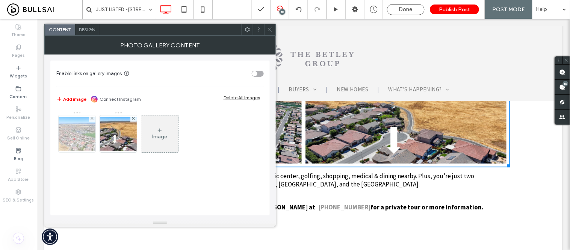
click at [77, 134] on img at bounding box center [77, 134] width 60 height 34
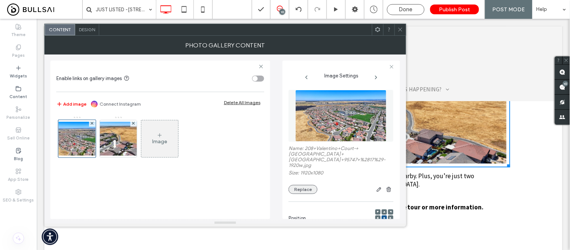
click at [301, 185] on button "Replace" at bounding box center [302, 189] width 29 height 9
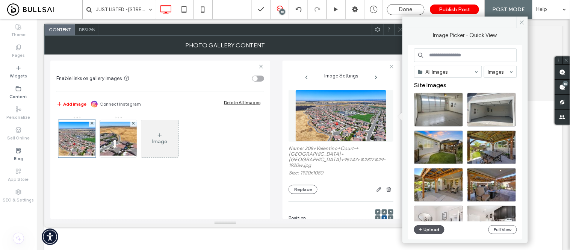
click at [423, 229] on button "Upload" at bounding box center [429, 229] width 31 height 9
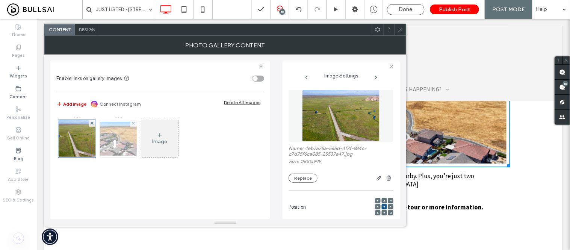
click at [109, 135] on img at bounding box center [118, 139] width 60 height 34
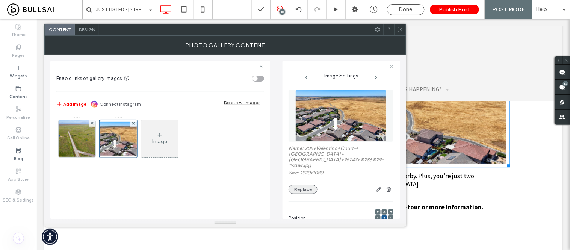
click at [305, 185] on button "Replace" at bounding box center [302, 189] width 29 height 9
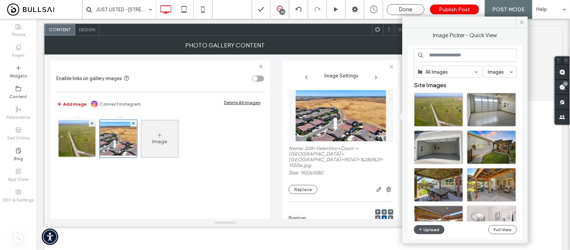
click at [430, 231] on button "Upload" at bounding box center [429, 229] width 31 height 9
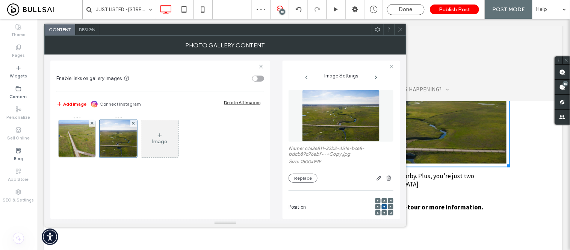
click at [159, 135] on use at bounding box center [160, 135] width 4 height 4
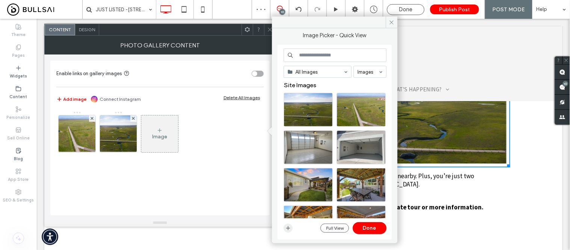
click at [289, 230] on icon "button" at bounding box center [288, 228] width 6 height 6
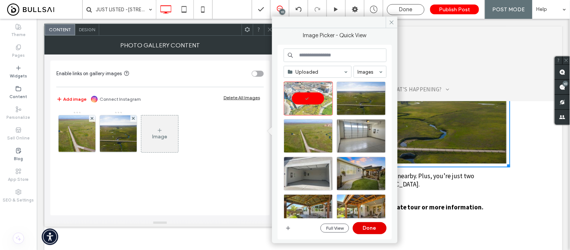
click at [373, 229] on button "Done" at bounding box center [370, 228] width 34 height 12
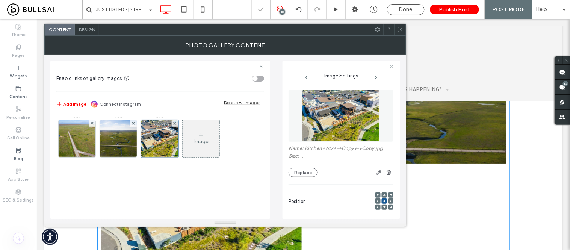
click at [200, 136] on icon at bounding box center [201, 135] width 6 height 6
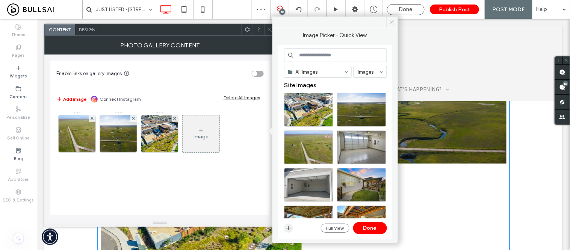
click at [287, 229] on icon "button" at bounding box center [288, 228] width 6 height 6
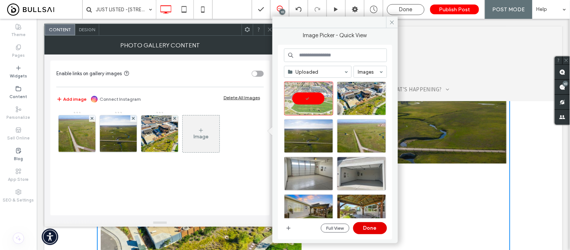
drag, startPoint x: 375, startPoint y: 223, endPoint x: 332, endPoint y: 204, distance: 46.6
click at [375, 223] on button "Done" at bounding box center [370, 228] width 34 height 12
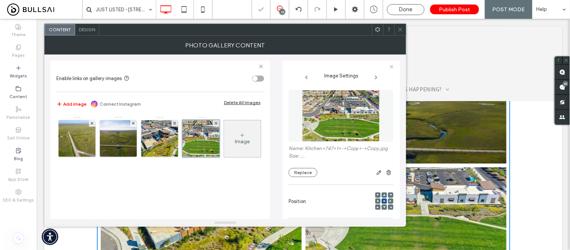
click at [239, 138] on icon at bounding box center [242, 135] width 6 height 6
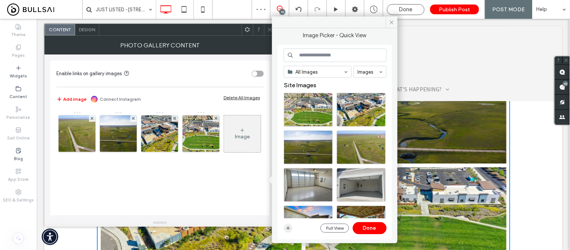
click at [288, 227] on icon "button" at bounding box center [288, 228] width 6 height 6
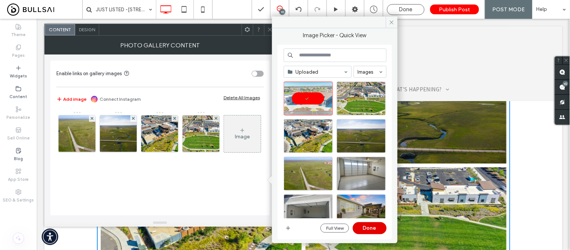
click at [367, 227] on button "Done" at bounding box center [370, 228] width 34 height 12
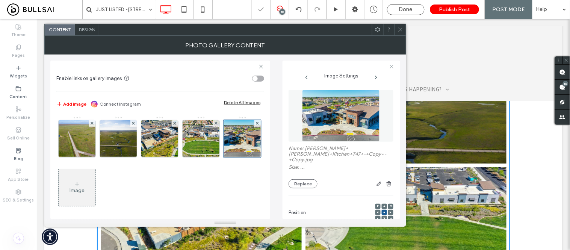
click at [85, 33] on div "Design" at bounding box center [87, 29] width 24 height 11
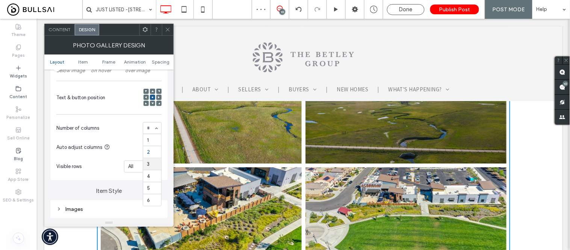
scroll to position [167, 0]
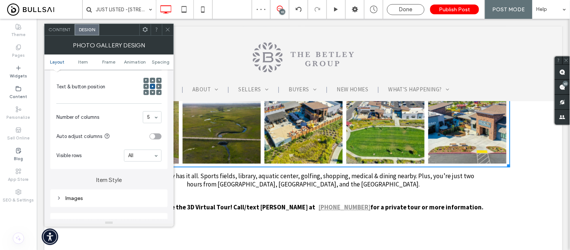
click at [168, 32] on span at bounding box center [168, 29] width 6 height 11
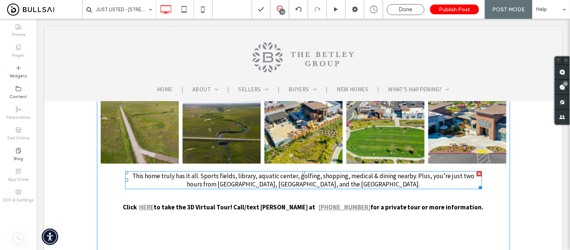
click at [239, 188] on span "This home truly has it all. Sports fields, library, aquatic center, golfing, sh…" at bounding box center [303, 179] width 342 height 17
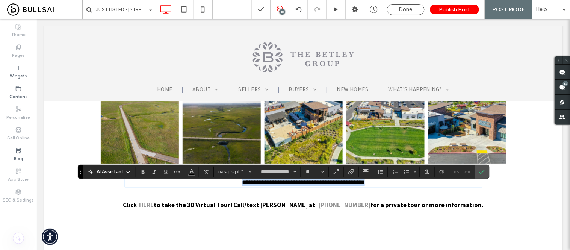
scroll to position [0, 0]
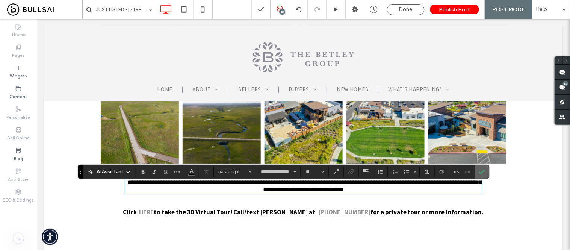
click at [486, 171] on label "Confirm" at bounding box center [481, 172] width 11 height 14
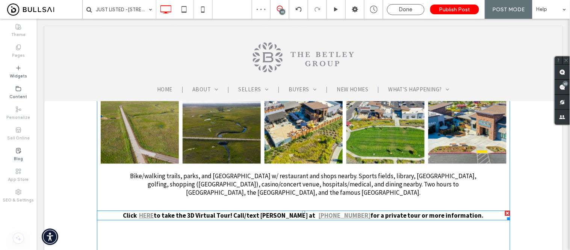
click at [153, 219] on strong "HERE" at bounding box center [146, 215] width 15 height 8
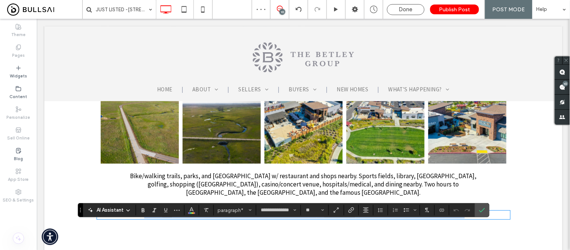
click at [166, 217] on strong "****" at bounding box center [167, 214] width 10 height 6
drag, startPoint x: 169, startPoint y: 229, endPoint x: 156, endPoint y: 227, distance: 13.7
click at [156, 218] on p "**********" at bounding box center [303, 214] width 413 height 7
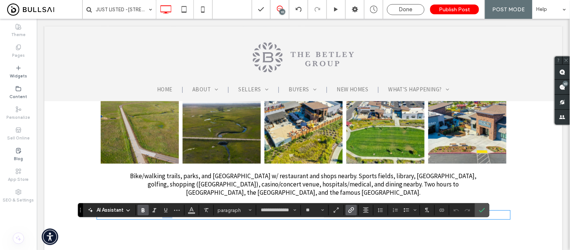
drag, startPoint x: 153, startPoint y: 227, endPoint x: 168, endPoint y: 228, distance: 14.7
click at [168, 217] on strong "****" at bounding box center [167, 214] width 10 height 6
click at [351, 210] on icon "Link" at bounding box center [351, 210] width 6 height 6
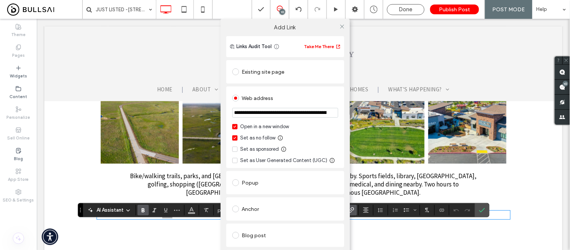
click at [283, 115] on input "**********" at bounding box center [285, 113] width 106 height 10
paste input "url"
type input "**********"
click at [308, 85] on div "**********" at bounding box center [285, 192] width 118 height 267
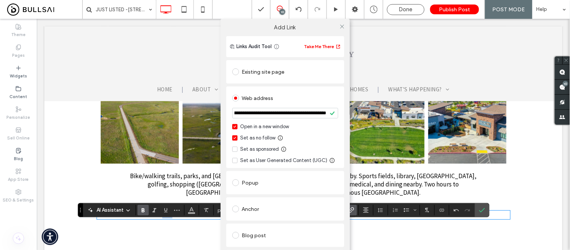
scroll to position [0, 0]
click at [341, 26] on use at bounding box center [342, 26] width 4 height 4
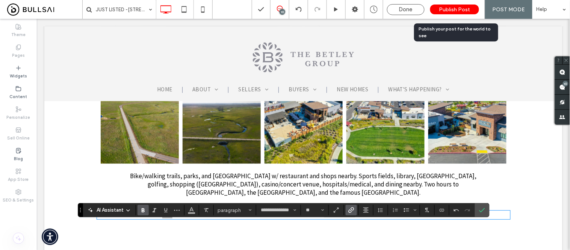
click at [453, 7] on span "Publish Post" at bounding box center [454, 9] width 31 height 6
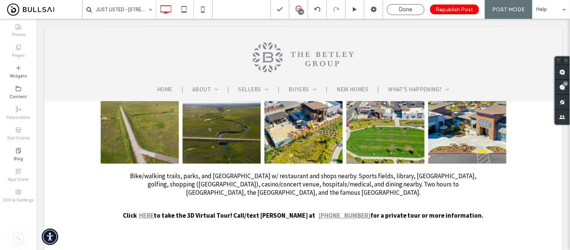
drag, startPoint x: 412, startPoint y: 9, endPoint x: 361, endPoint y: 0, distance: 51.5
click at [412, 9] on span "Done" at bounding box center [406, 9] width 14 height 7
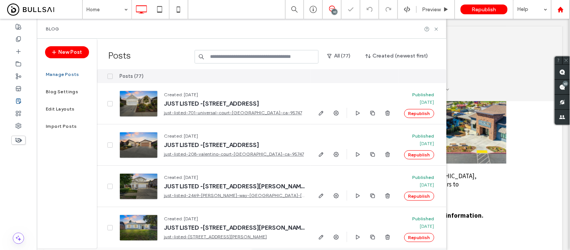
click at [563, 6] on icon at bounding box center [560, 9] width 6 height 6
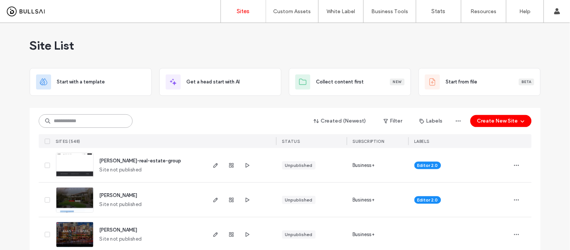
click at [92, 115] on input at bounding box center [86, 121] width 94 height 14
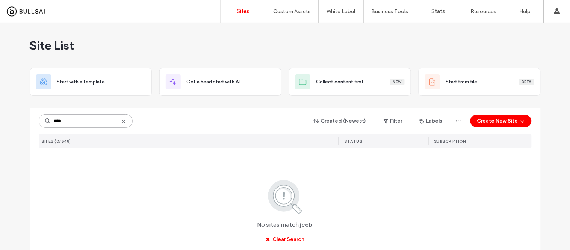
drag, startPoint x: 81, startPoint y: 122, endPoint x: 17, endPoint y: 121, distance: 64.6
click at [17, 121] on div "Site List Start with a template Get a head start with AI Collect content first …" at bounding box center [285, 153] width 570 height 261
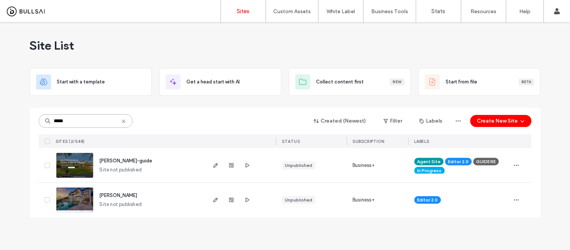
type input "*****"
click at [560, 180] on div "Site List Start with a template Get a head start with AI Collect content first …" at bounding box center [285, 136] width 570 height 227
